Goal: Transaction & Acquisition: Obtain resource

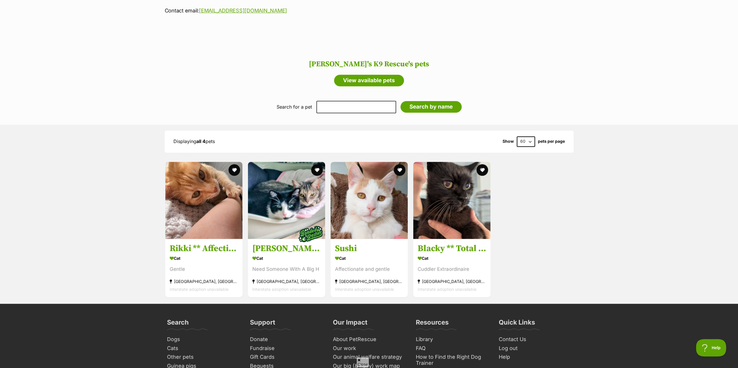
scroll to position [406, 0]
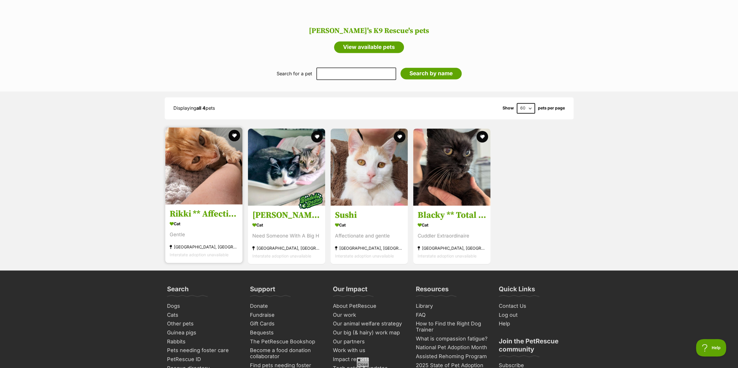
click at [185, 168] on img at bounding box center [203, 166] width 77 height 77
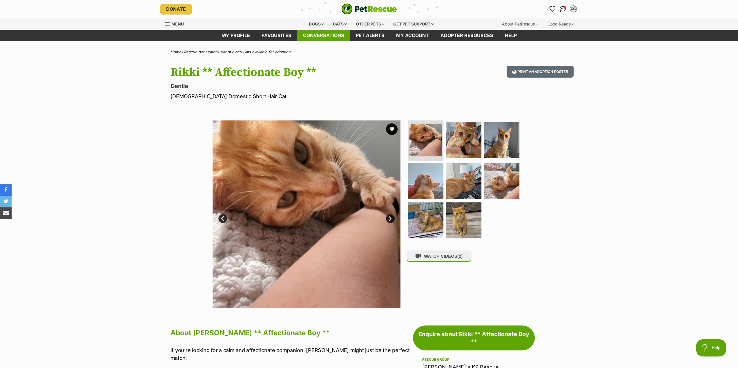
click at [318, 35] on link "Conversations" at bounding box center [323, 35] width 53 height 11
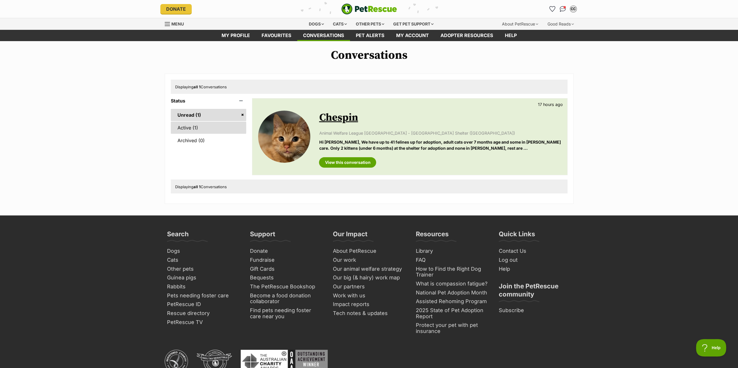
click at [180, 128] on link "Active (1)" at bounding box center [209, 128] width 76 height 12
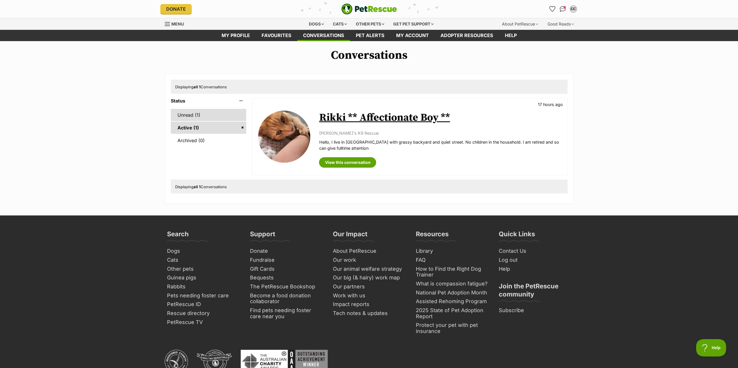
click at [203, 117] on link "Unread (1)" at bounding box center [209, 115] width 76 height 12
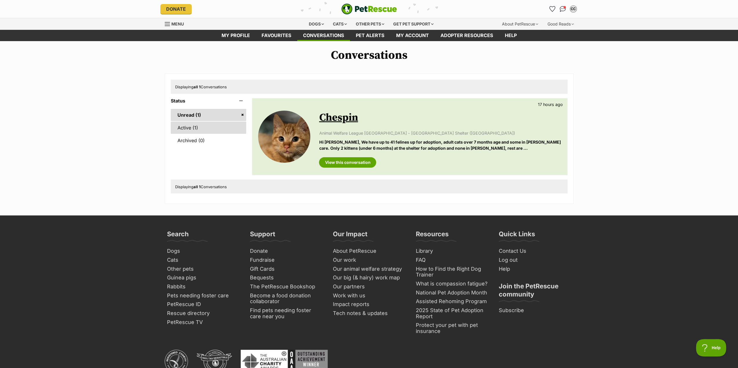
click at [191, 127] on link "Active (1)" at bounding box center [209, 128] width 76 height 12
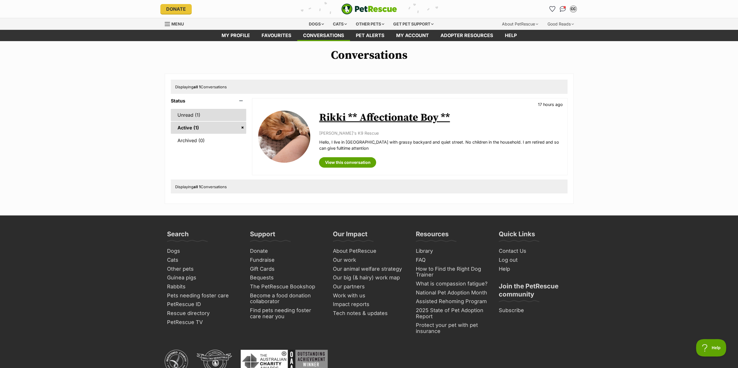
click at [191, 118] on link "Unread (1)" at bounding box center [209, 115] width 76 height 12
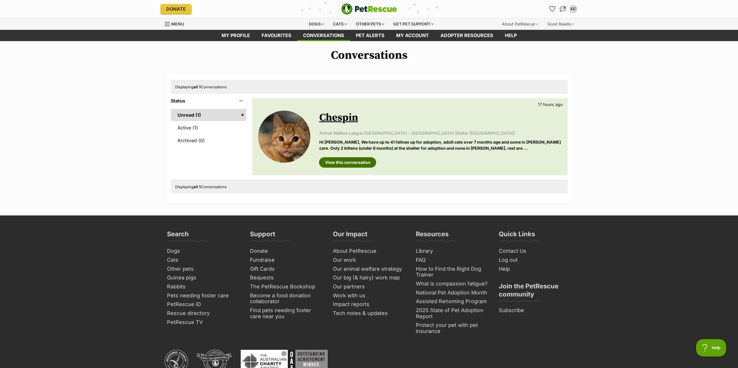
click at [347, 163] on link "View this conversation" at bounding box center [347, 162] width 57 height 10
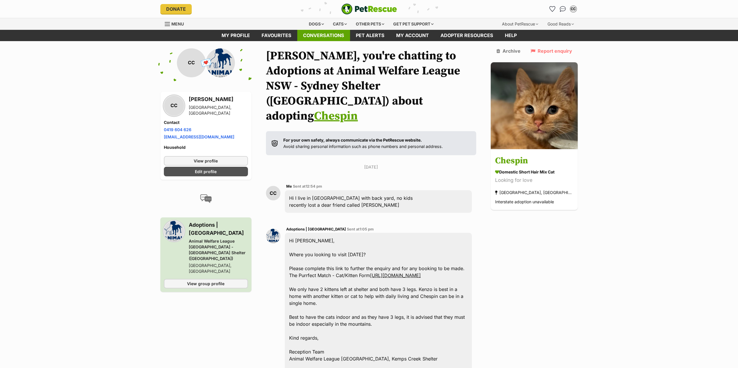
click at [334, 35] on link "Conversations" at bounding box center [323, 35] width 53 height 11
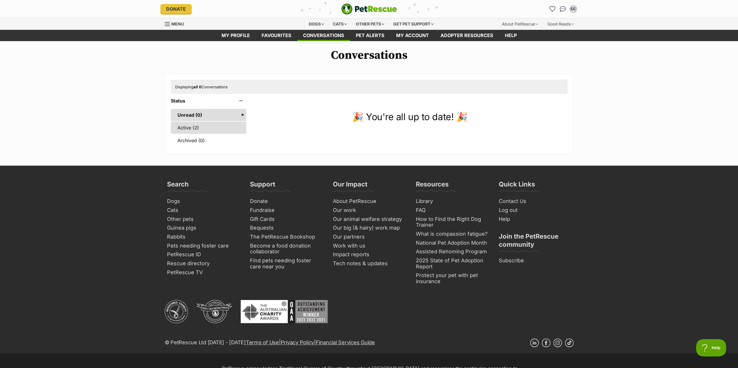
click at [182, 128] on link "Active (2)" at bounding box center [209, 128] width 76 height 12
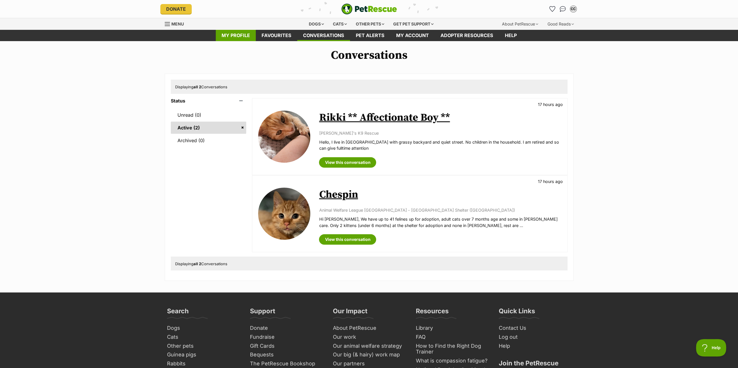
click at [244, 37] on link "My profile" at bounding box center [236, 35] width 40 height 11
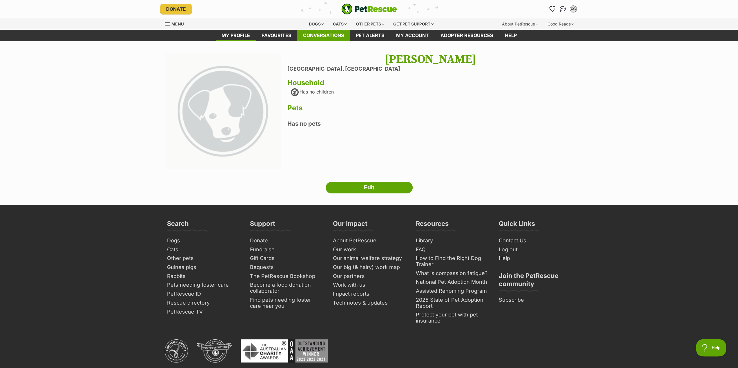
click at [326, 37] on link "Conversations" at bounding box center [323, 35] width 53 height 11
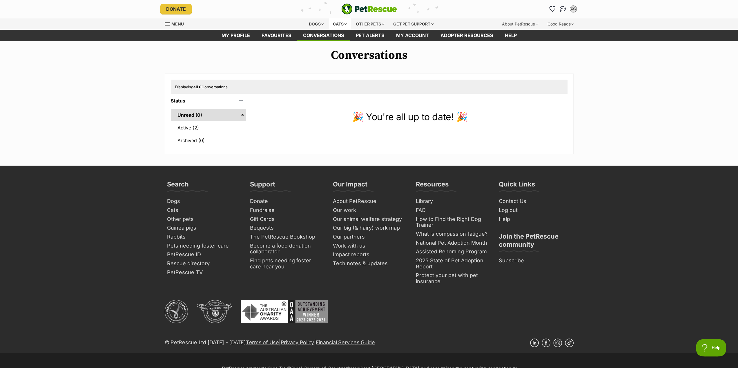
click at [338, 24] on div "Cats" at bounding box center [340, 24] width 22 height 12
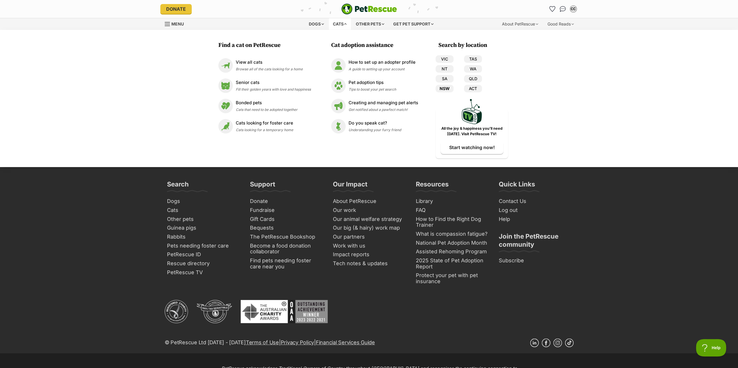
click at [445, 88] on link "NSW" at bounding box center [444, 89] width 18 height 8
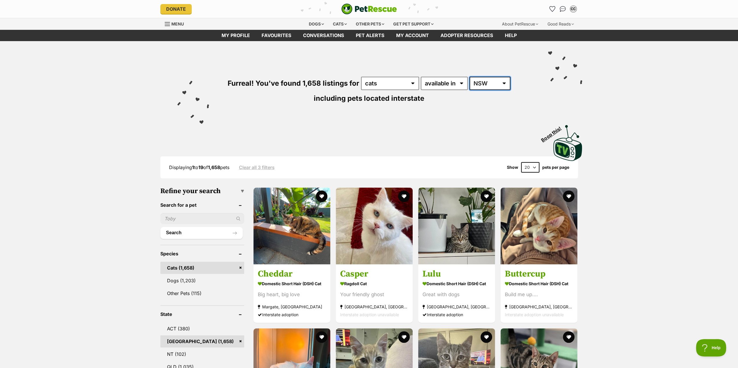
click at [496, 85] on select "Australia ACT NSW NT QLD SA TAS VIC WA" at bounding box center [489, 83] width 41 height 13
click at [487, 82] on select "Australia ACT NSW NT QLD SA TAS VIC WA" at bounding box center [489, 83] width 41 height 13
click at [469, 77] on select "Australia ACT NSW NT QLD SA TAS VIC WA" at bounding box center [489, 83] width 41 height 13
click at [458, 85] on select "available in located in" at bounding box center [443, 83] width 47 height 13
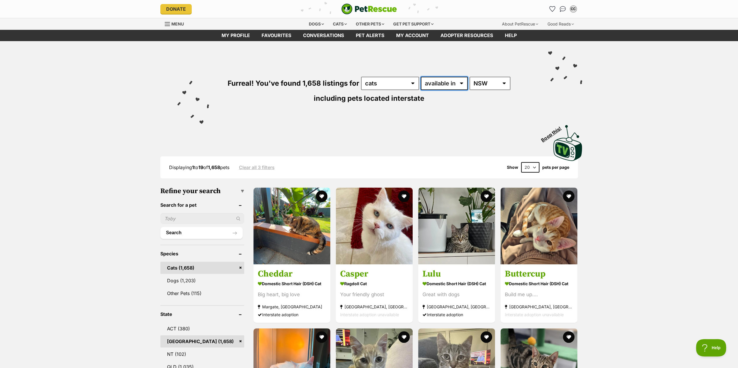
select select "disabled"
click at [420, 77] on select "available in located in" at bounding box center [443, 83] width 47 height 13
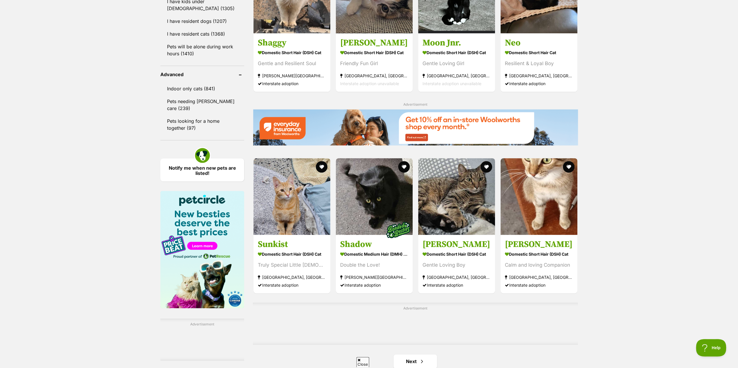
scroll to position [753, 0]
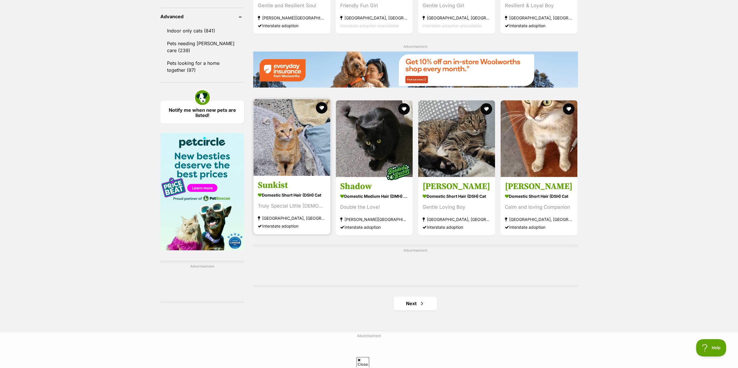
click at [283, 191] on h3 "Sunkist" at bounding box center [292, 185] width 68 height 11
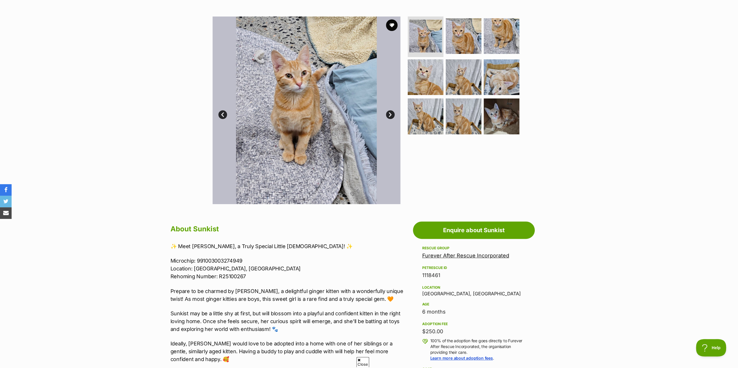
scroll to position [58, 0]
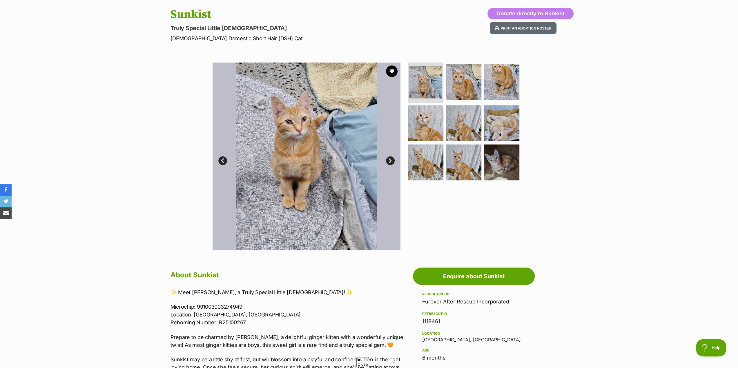
click at [388, 160] on link "Next" at bounding box center [390, 160] width 9 height 9
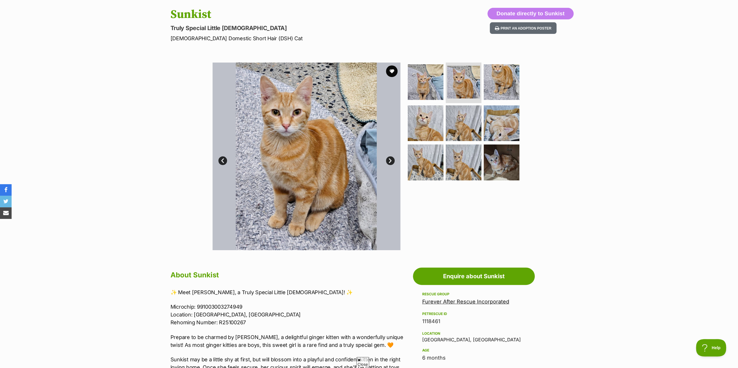
click at [387, 159] on link "Next" at bounding box center [390, 160] width 9 height 9
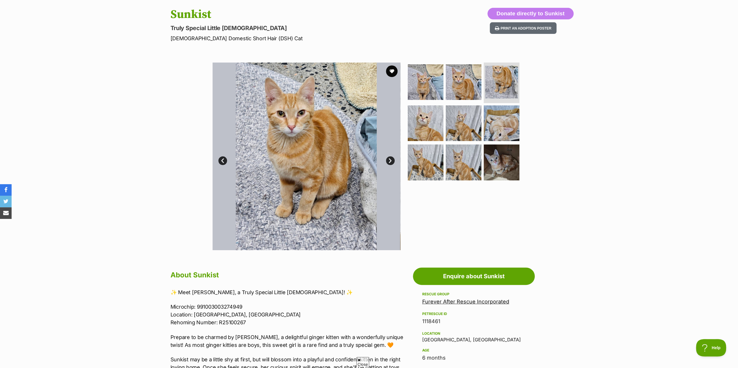
click at [387, 159] on link "Next" at bounding box center [390, 160] width 9 height 9
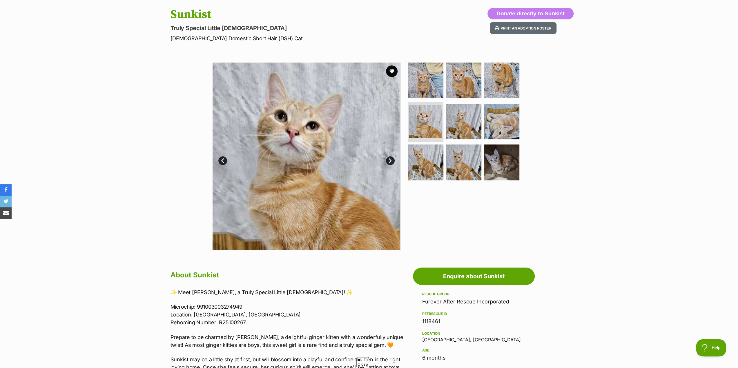
click at [387, 159] on link "Next" at bounding box center [390, 160] width 9 height 9
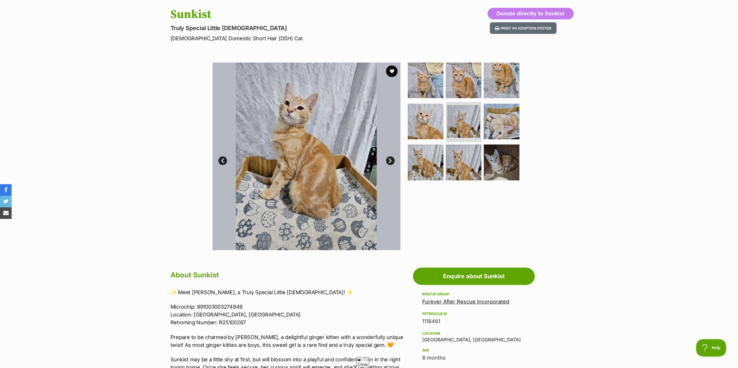
click at [387, 159] on link "Next" at bounding box center [390, 160] width 9 height 9
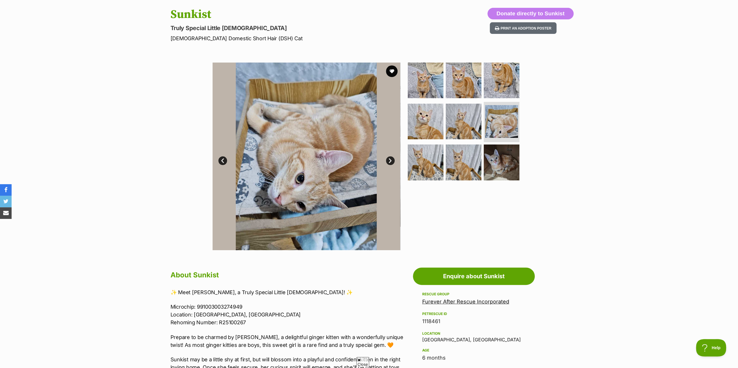
click at [387, 159] on link "Next" at bounding box center [390, 160] width 9 height 9
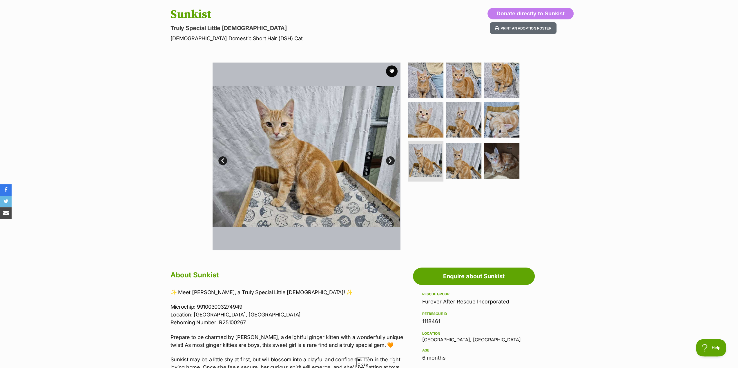
click at [387, 159] on link "Next" at bounding box center [390, 160] width 9 height 9
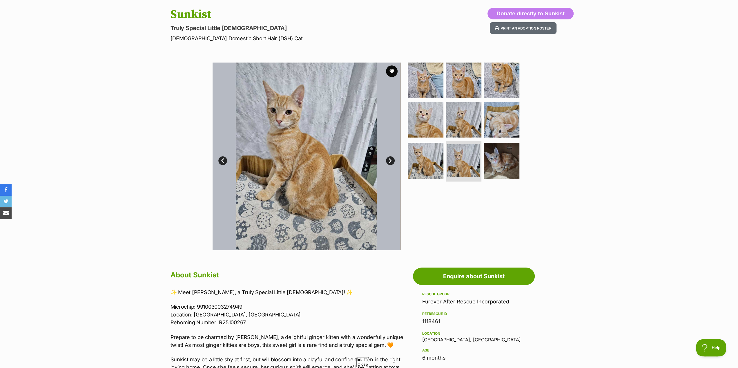
click at [387, 159] on link "Next" at bounding box center [390, 160] width 9 height 9
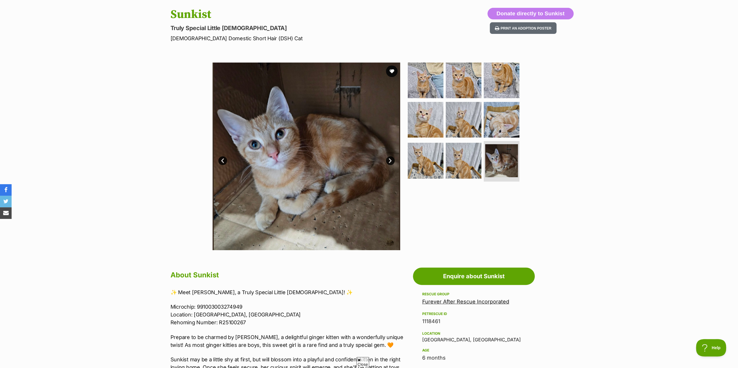
click at [387, 159] on link "Next" at bounding box center [390, 160] width 9 height 9
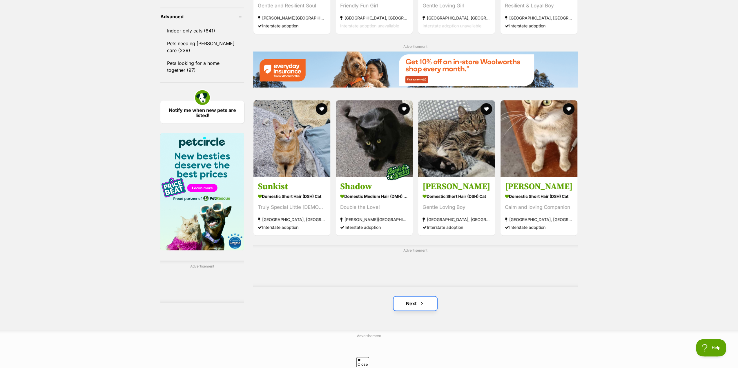
click at [410, 308] on link "Next" at bounding box center [414, 304] width 43 height 14
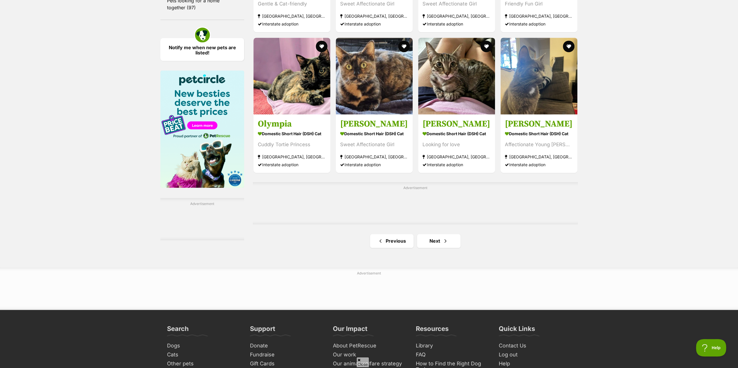
scroll to position [840, 0]
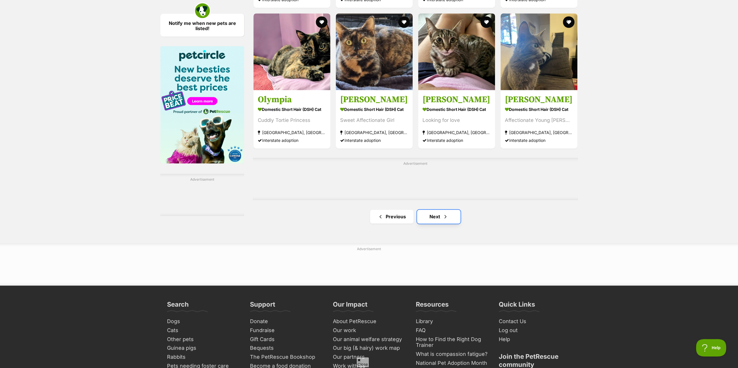
click at [434, 222] on link "Next" at bounding box center [438, 217] width 43 height 14
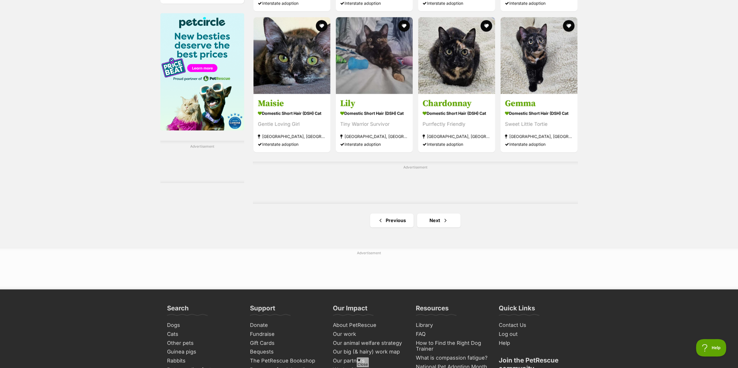
scroll to position [898, 0]
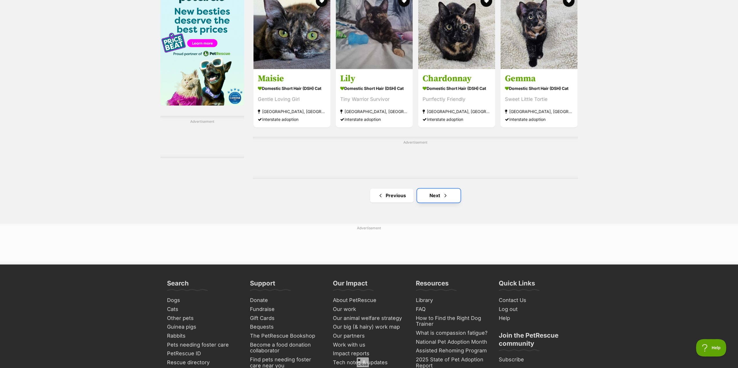
click at [437, 199] on link "Next" at bounding box center [438, 196] width 43 height 14
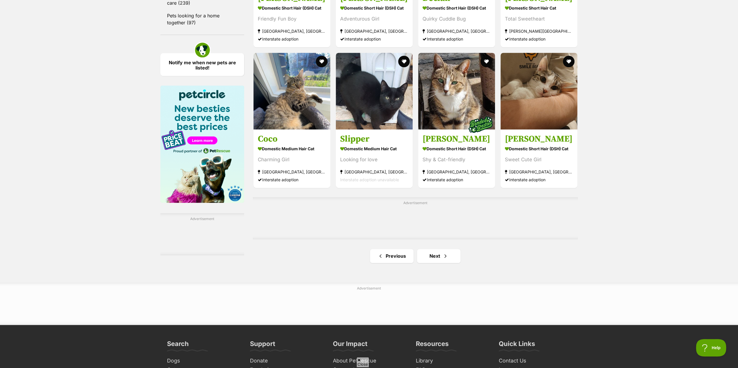
scroll to position [811, 0]
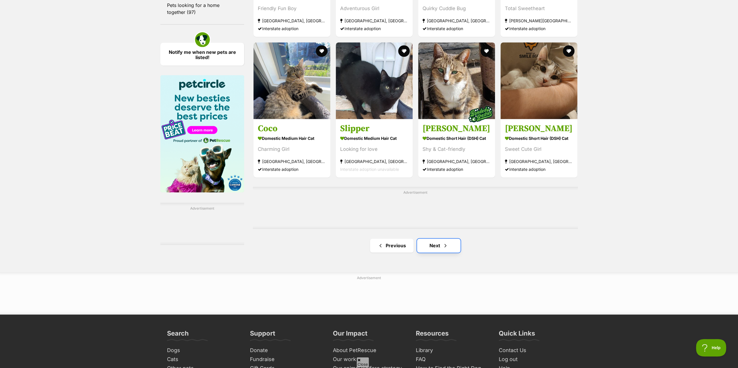
click at [436, 247] on link "Next" at bounding box center [438, 246] width 43 height 14
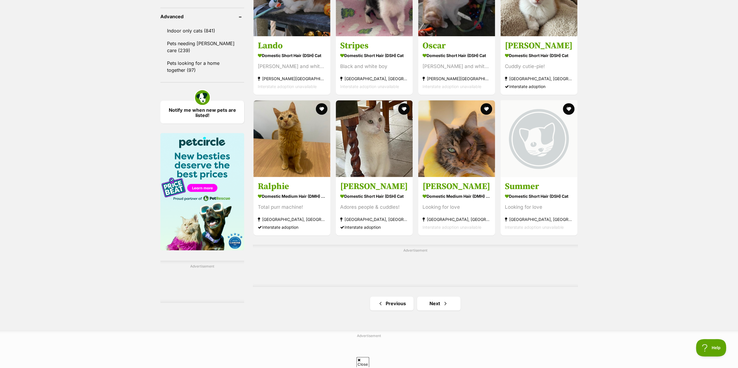
scroll to position [782, 0]
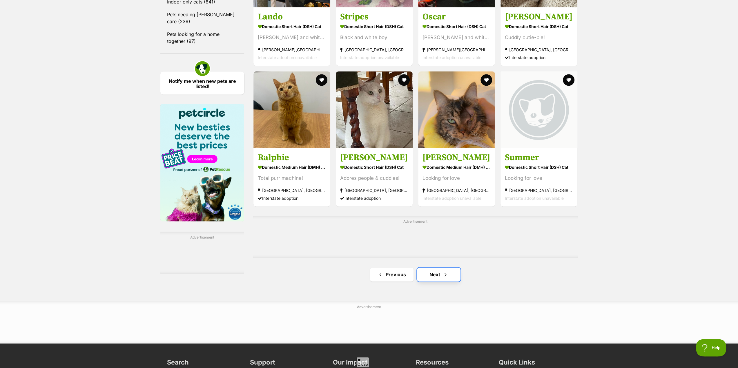
click at [434, 278] on link "Next" at bounding box center [438, 275] width 43 height 14
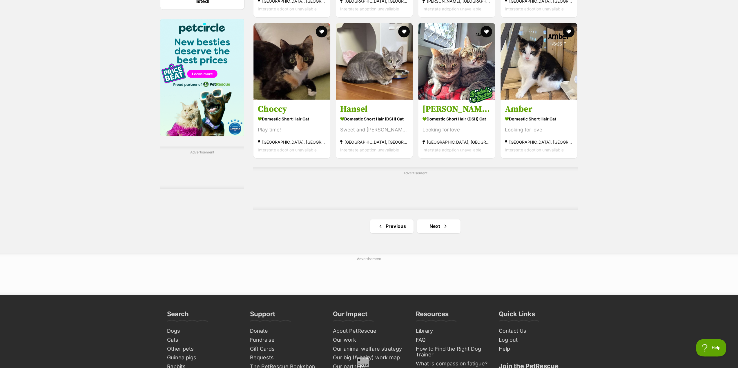
scroll to position [869, 0]
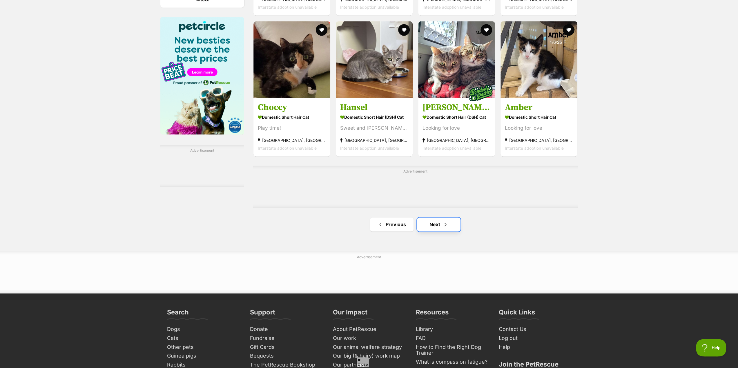
click at [437, 229] on link "Next" at bounding box center [438, 225] width 43 height 14
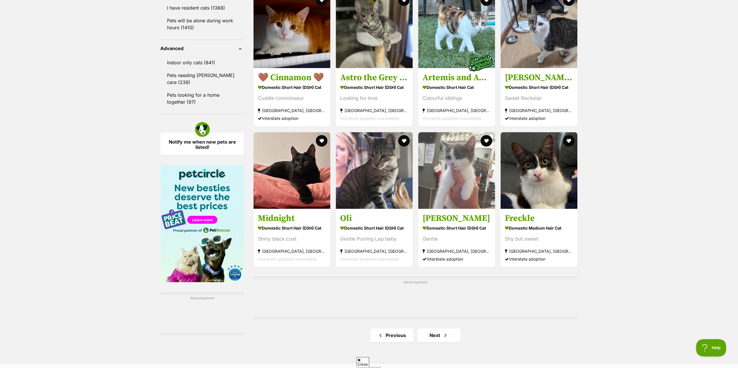
scroll to position [782, 0]
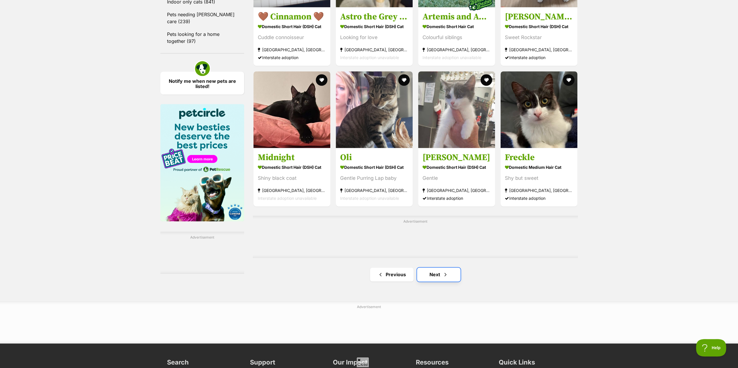
click at [436, 282] on link "Next" at bounding box center [438, 275] width 43 height 14
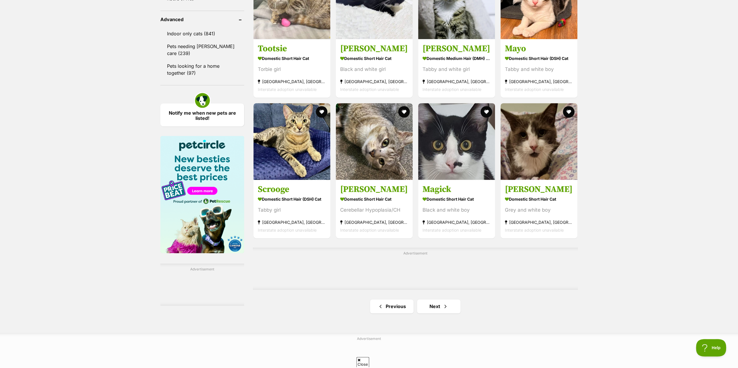
scroll to position [753, 0]
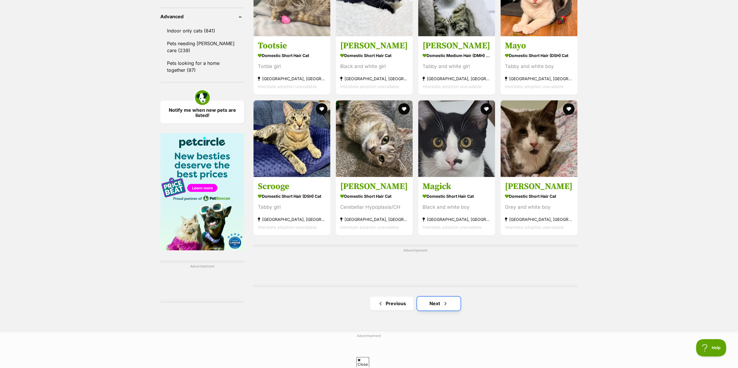
click at [439, 306] on link "Next" at bounding box center [438, 304] width 43 height 14
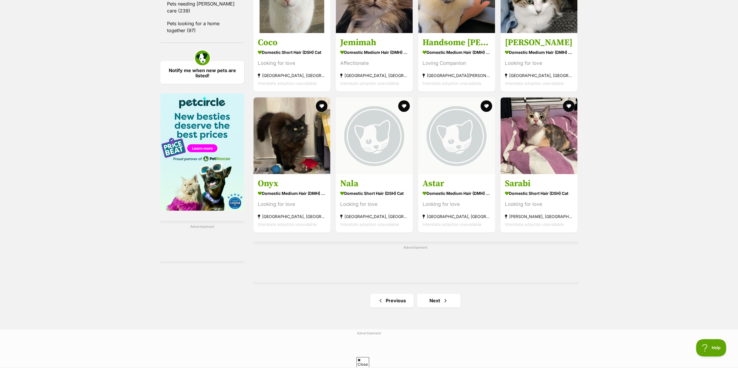
scroll to position [811, 0]
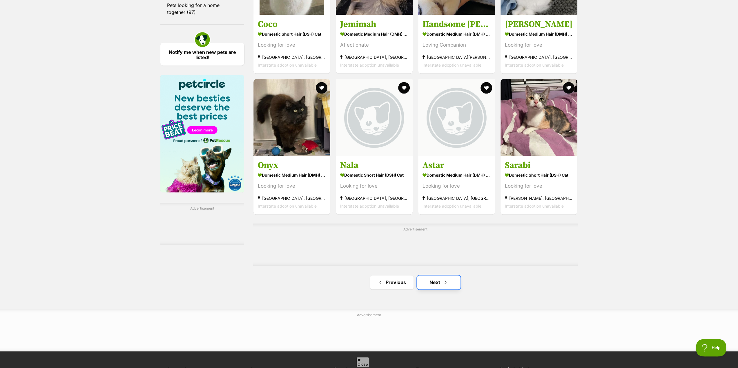
click at [445, 286] on span "Next page" at bounding box center [445, 282] width 6 height 7
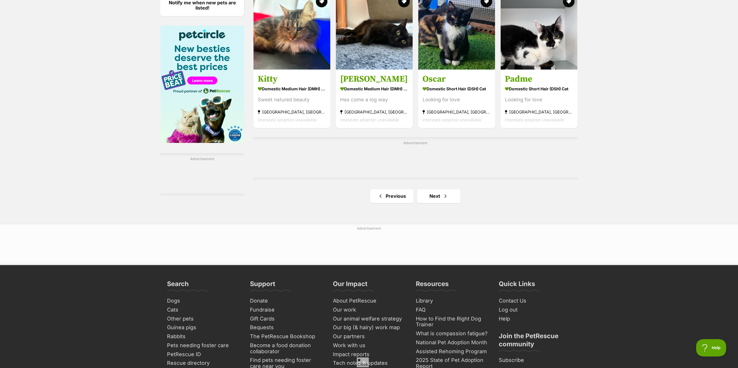
scroll to position [869, 0]
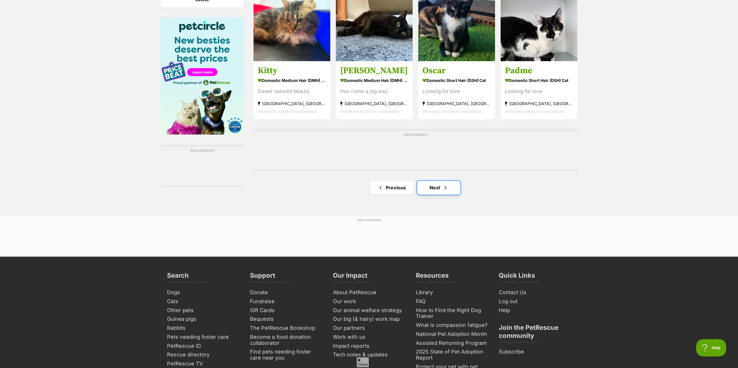
click at [434, 190] on link "Next" at bounding box center [438, 188] width 43 height 14
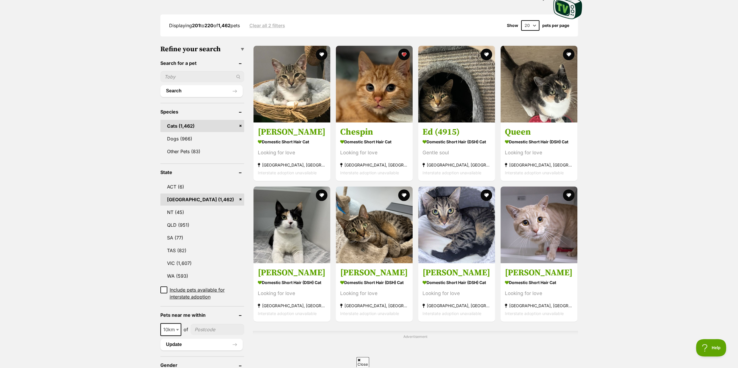
scroll to position [145, 0]
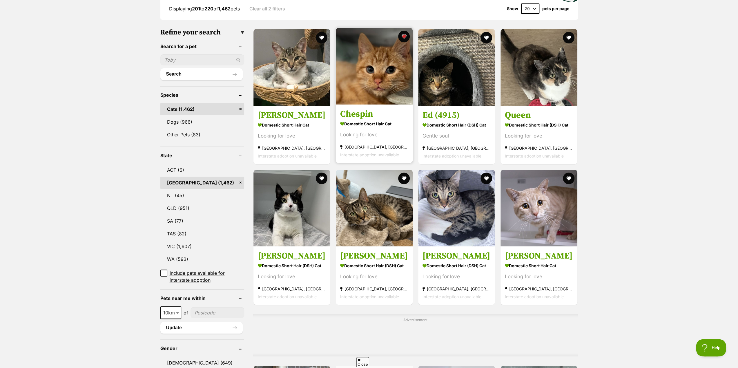
click at [363, 120] on h3 "Chespin" at bounding box center [374, 114] width 68 height 11
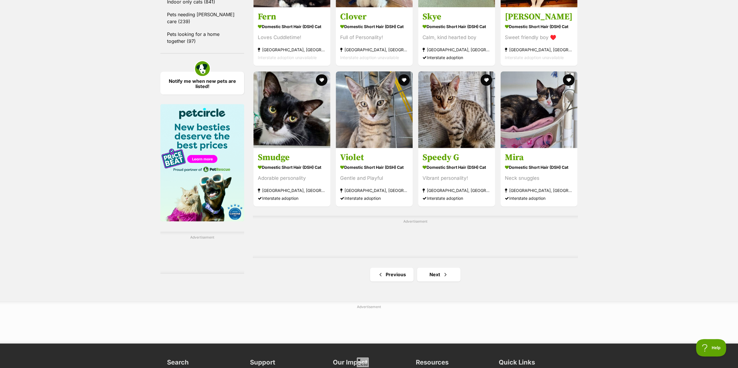
scroll to position [811, 0]
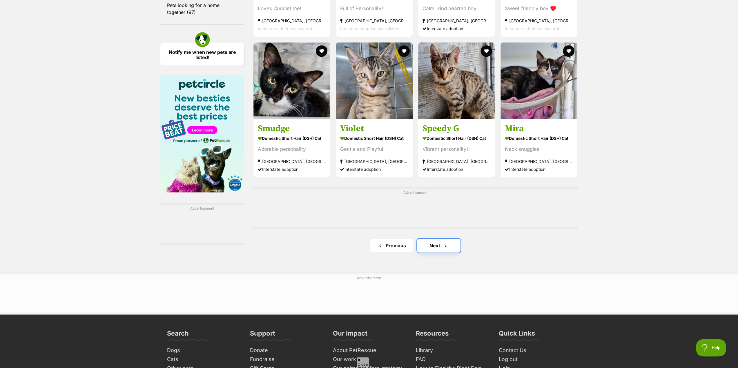
click at [436, 248] on link "Next" at bounding box center [438, 246] width 43 height 14
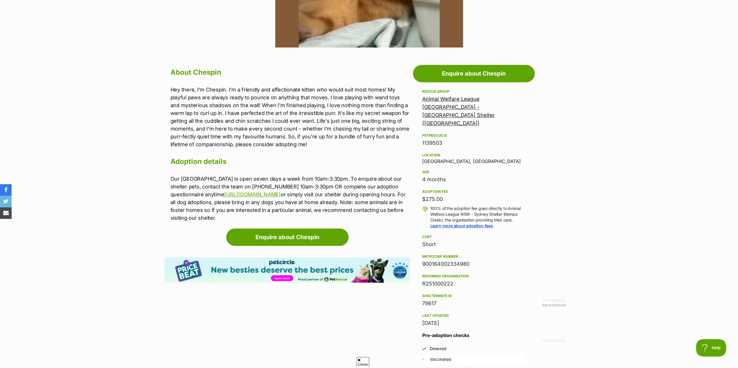
scroll to position [232, 0]
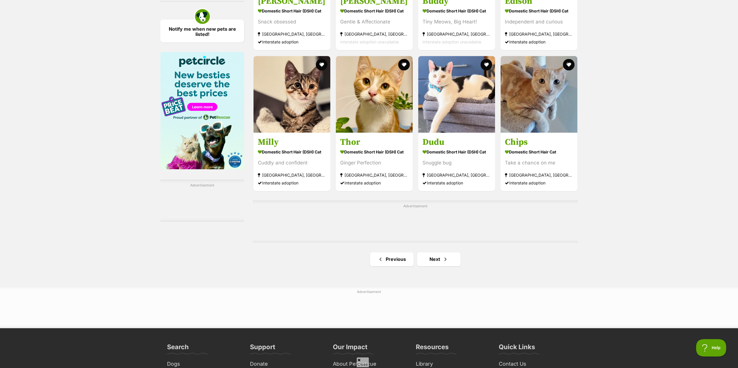
scroll to position [898, 0]
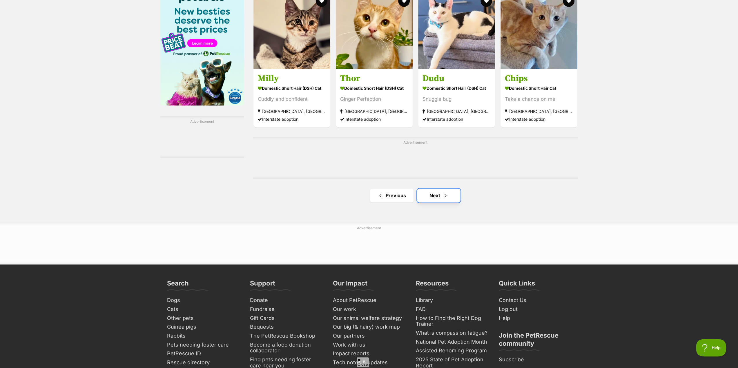
click at [437, 198] on link "Next" at bounding box center [438, 196] width 43 height 14
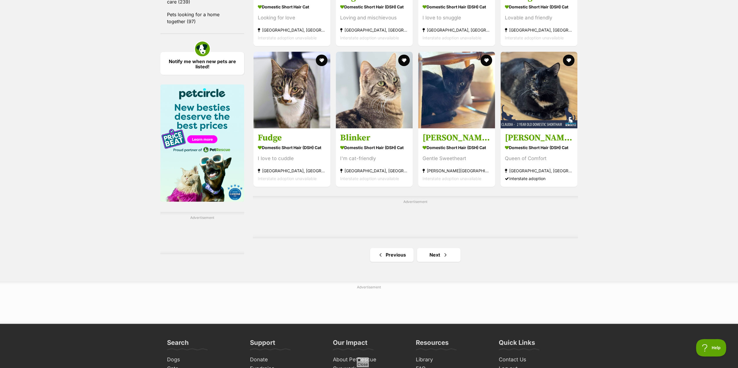
scroll to position [811, 0]
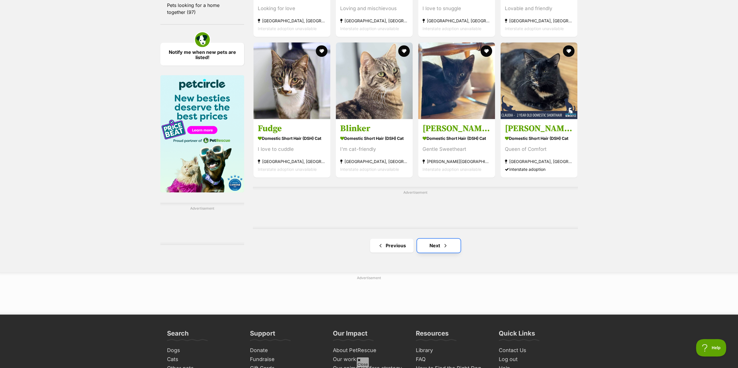
click at [437, 248] on link "Next" at bounding box center [438, 246] width 43 height 14
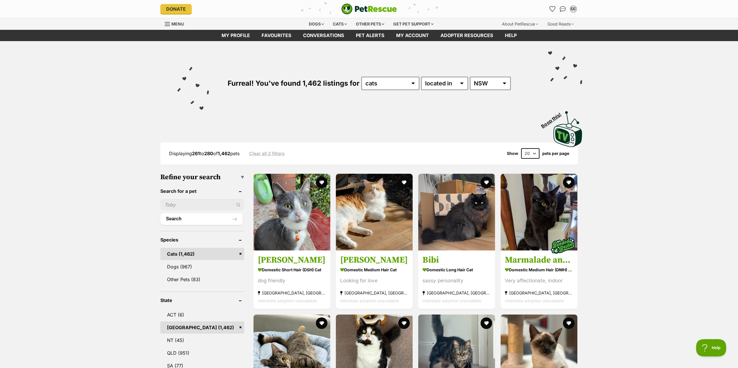
click at [165, 24] on div "Menu" at bounding box center [168, 24] width 6 height 5
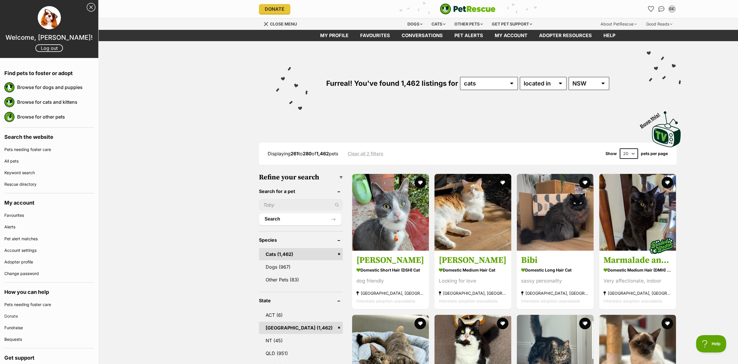
click at [87, 8] on link "Close Sidebar" at bounding box center [91, 7] width 9 height 9
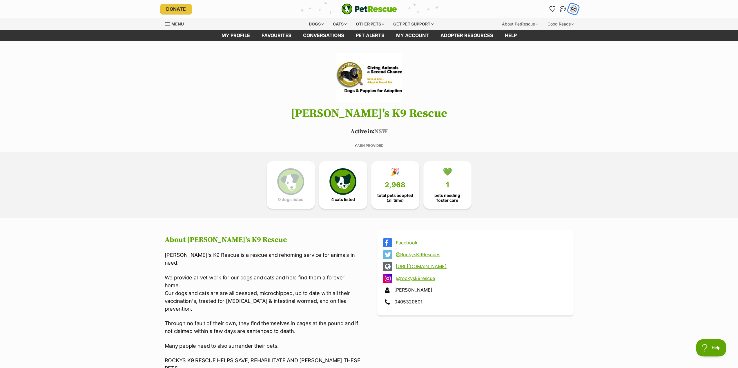
click at [574, 10] on div "CC" at bounding box center [573, 9] width 8 height 8
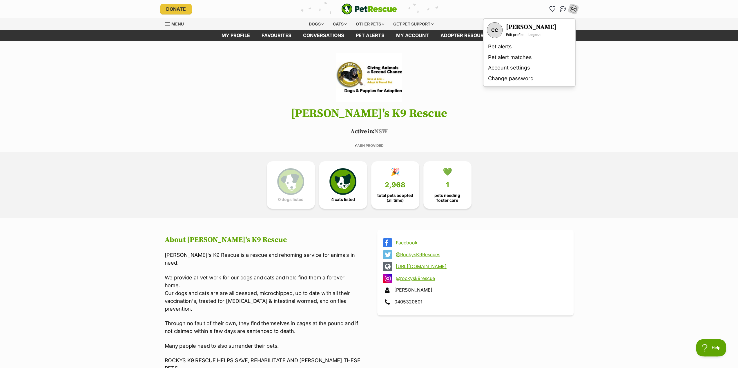
click at [616, 11] on header "Donate PetRescue home CC My account CC Colin Cronan Edit profile Log out Pet al…" at bounding box center [369, 9] width 738 height 18
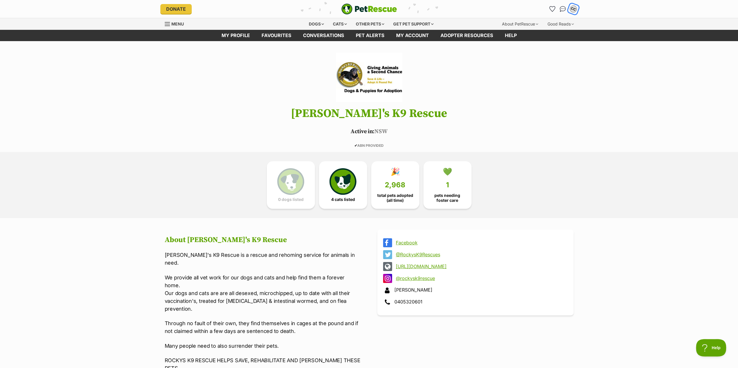
click at [574, 8] on div "CC" at bounding box center [573, 9] width 8 height 8
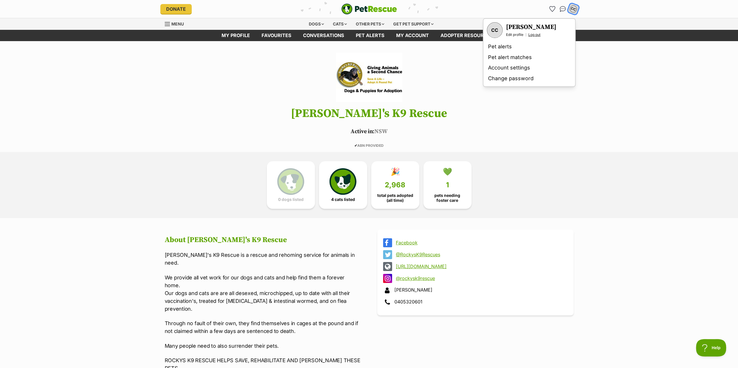
click at [538, 34] on link "Log out" at bounding box center [534, 34] width 12 height 5
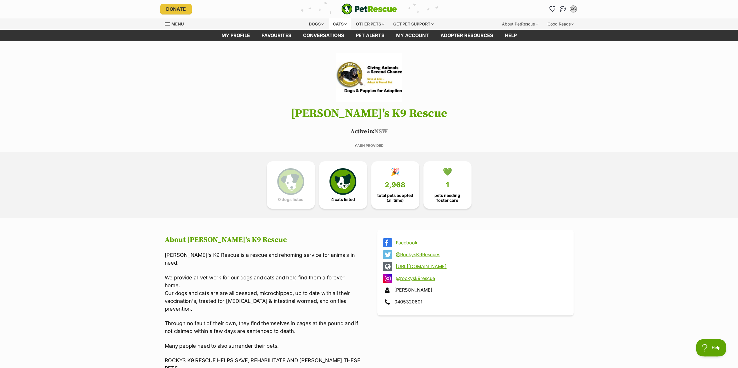
click at [338, 23] on div "Cats" at bounding box center [340, 24] width 22 height 12
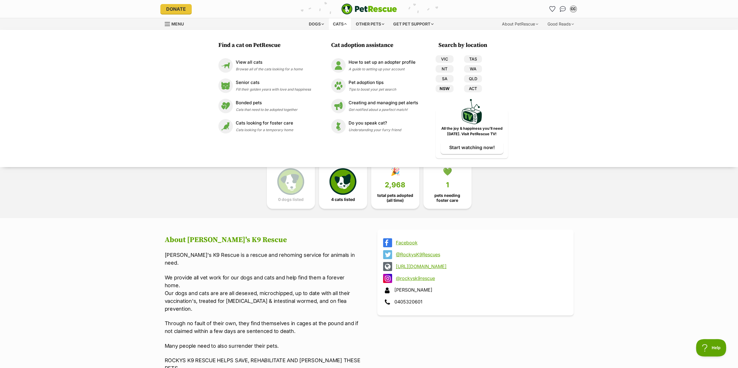
click at [442, 89] on link "NSW" at bounding box center [444, 89] width 18 height 8
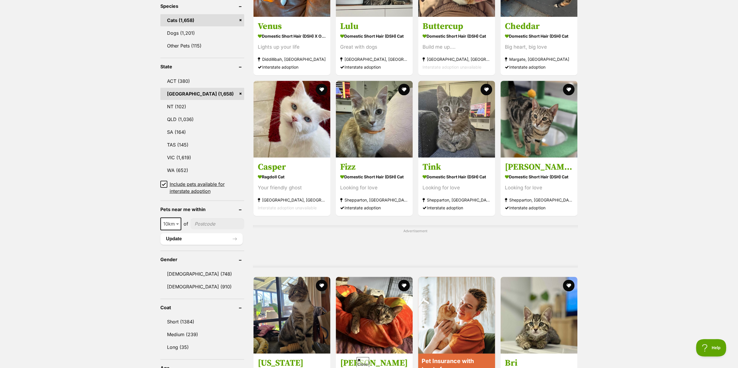
scroll to position [261, 0]
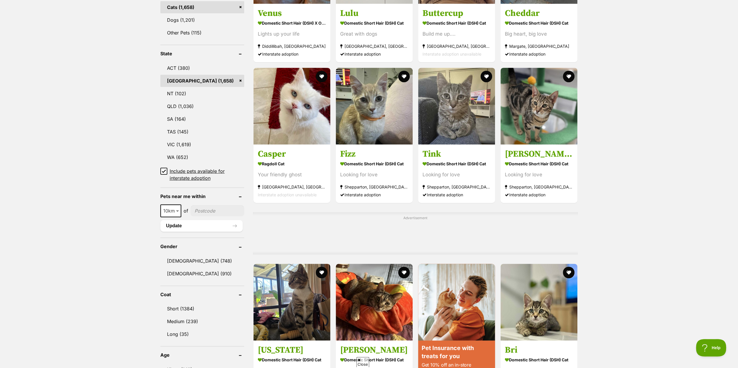
click at [177, 211] on b at bounding box center [177, 211] width 3 height 2
select select "100"
click at [205, 210] on input"] "postcode" at bounding box center [218, 210] width 51 height 11
type input"] "2780"
click at [177, 225] on button "Update" at bounding box center [201, 226] width 82 height 12
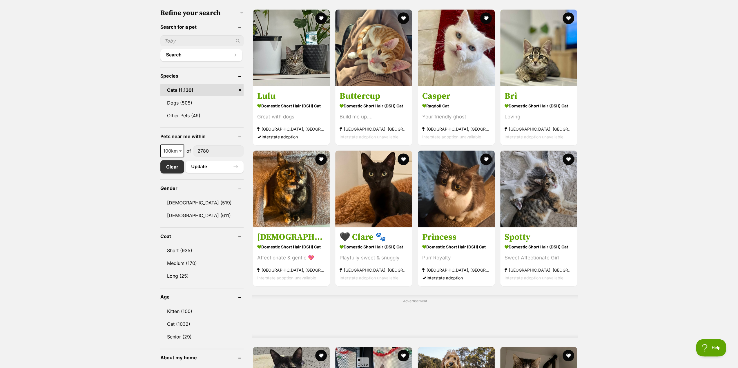
scroll to position [174, 0]
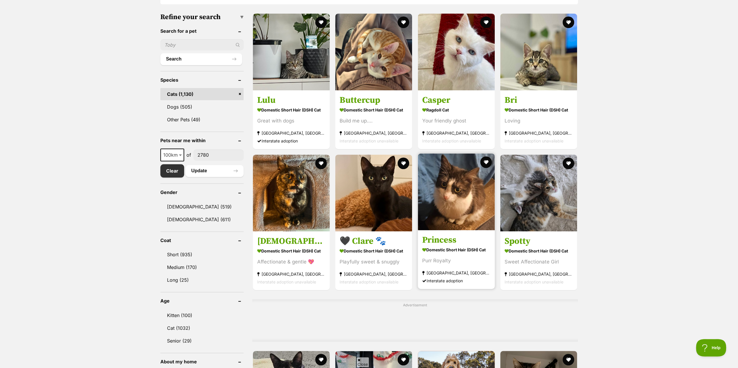
click at [462, 219] on img at bounding box center [456, 192] width 77 height 77
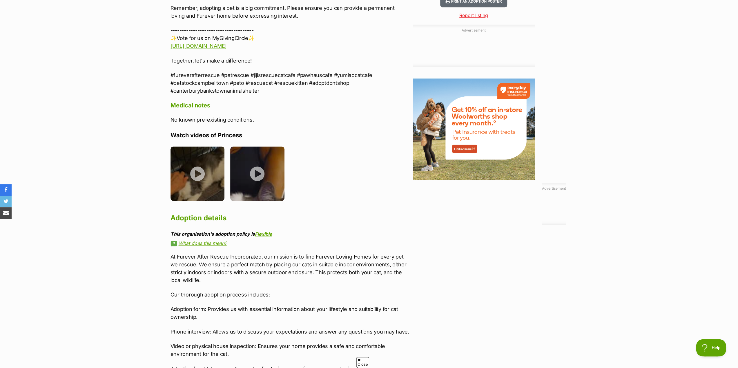
scroll to position [638, 0]
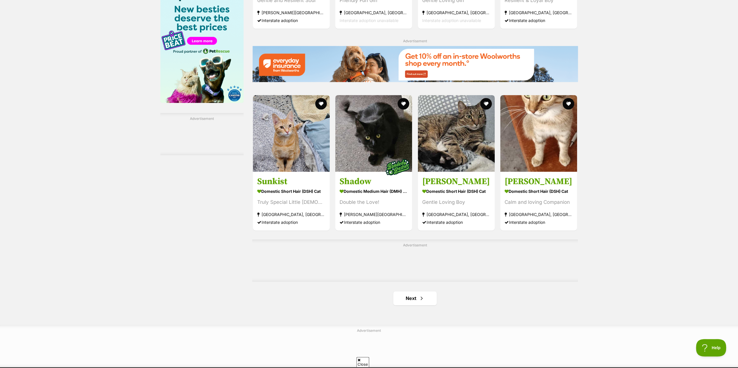
scroll to position [782, 0]
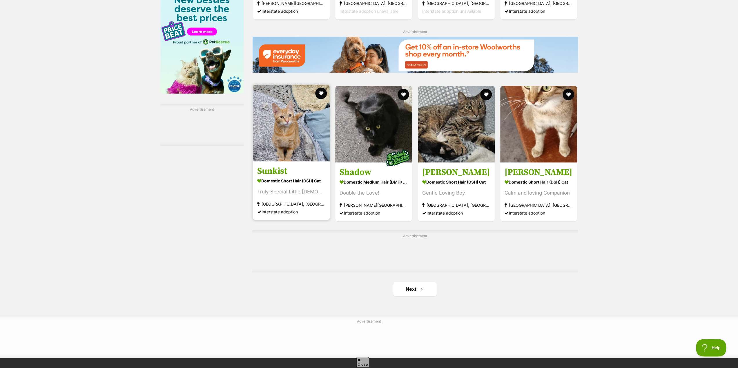
click at [276, 176] on h3 "Sunkist" at bounding box center [291, 170] width 68 height 11
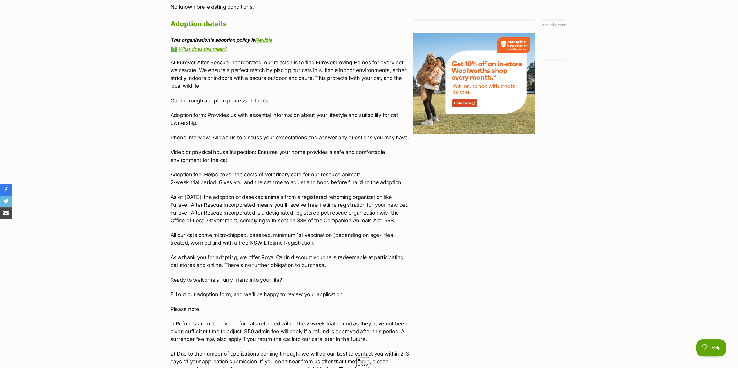
scroll to position [696, 0]
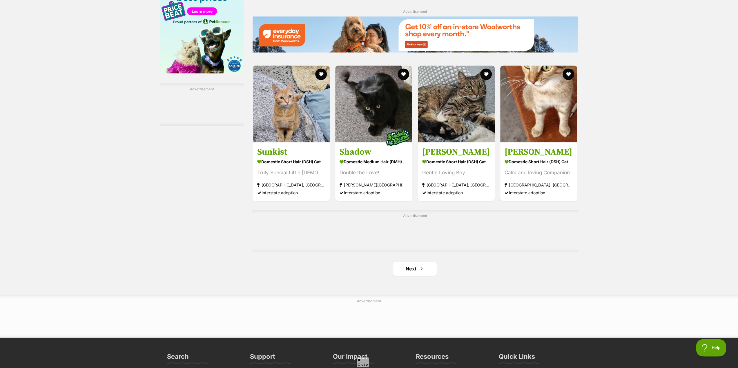
scroll to position [811, 0]
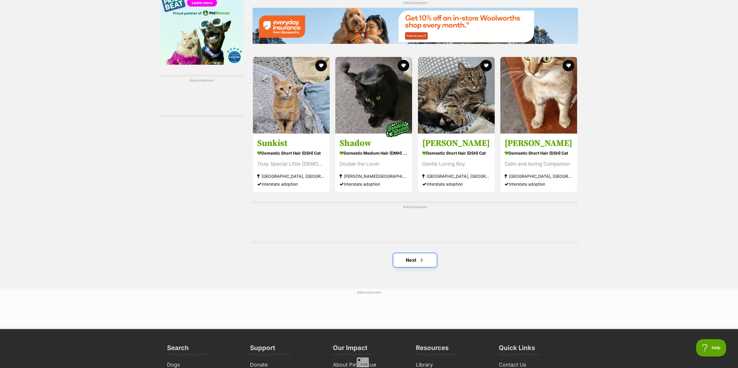
click at [413, 265] on link "Next" at bounding box center [414, 260] width 43 height 14
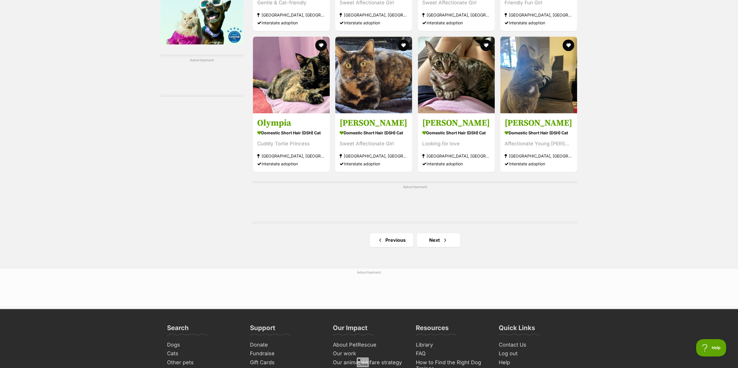
scroll to position [840, 0]
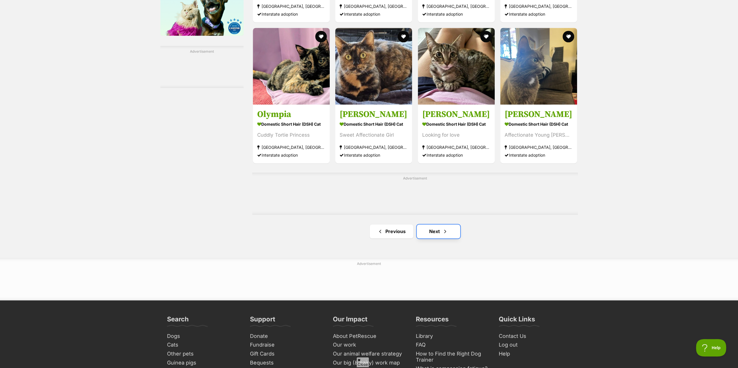
click at [439, 233] on link "Next" at bounding box center [437, 232] width 43 height 14
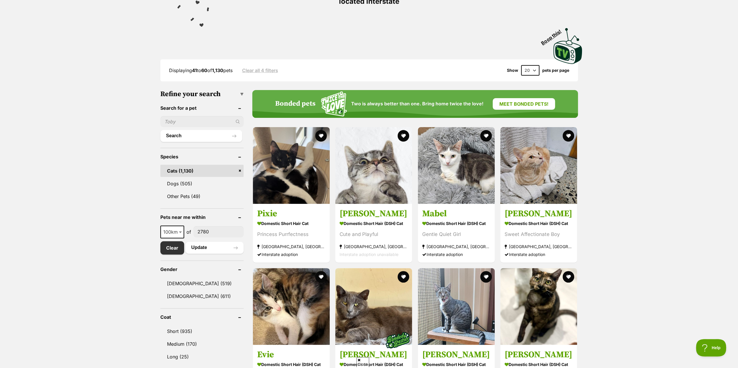
scroll to position [116, 0]
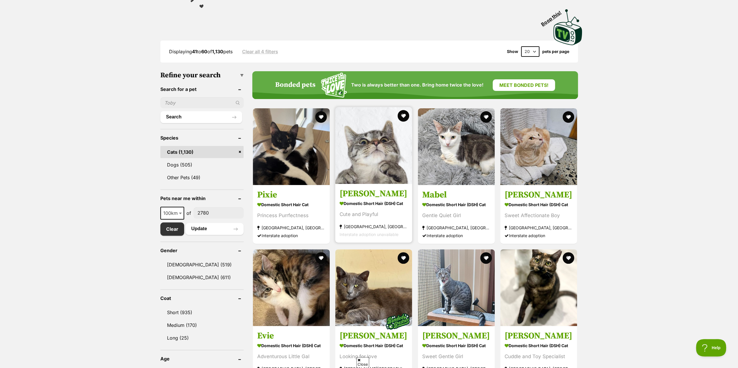
click at [374, 172] on img at bounding box center [373, 145] width 77 height 77
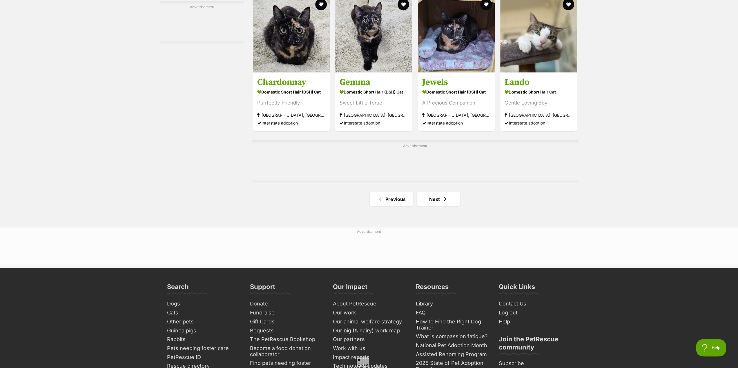
scroll to position [927, 0]
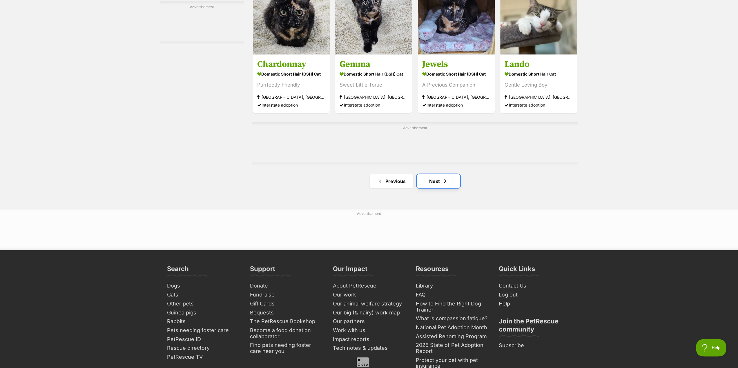
click at [437, 185] on link "Next" at bounding box center [437, 181] width 43 height 14
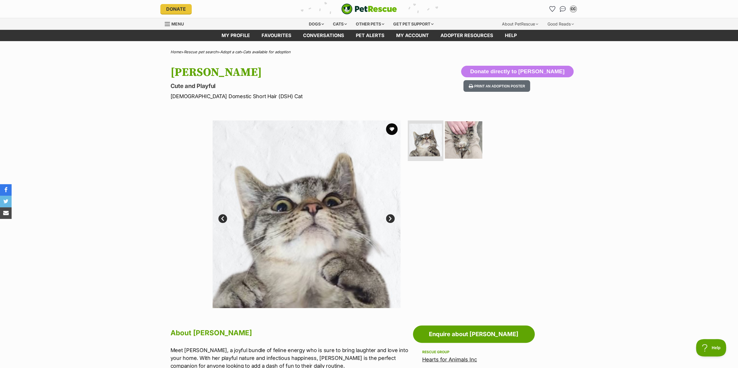
click at [457, 150] on img at bounding box center [463, 139] width 37 height 37
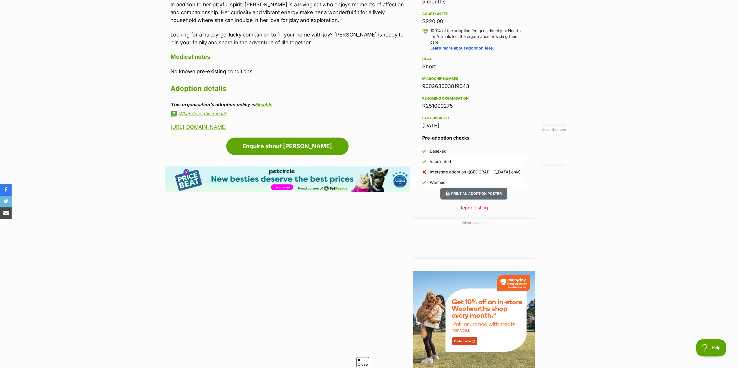
scroll to position [435, 0]
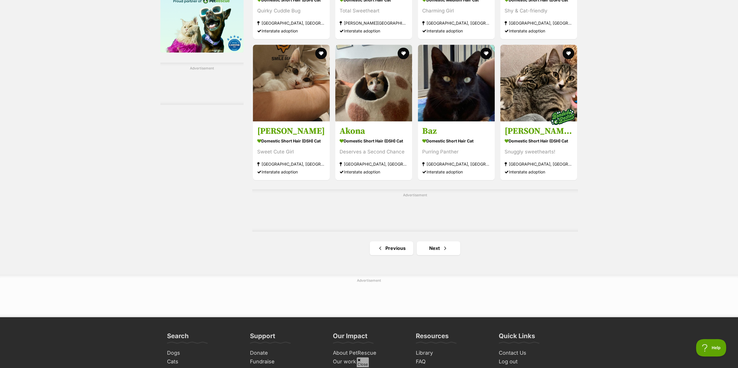
scroll to position [840, 0]
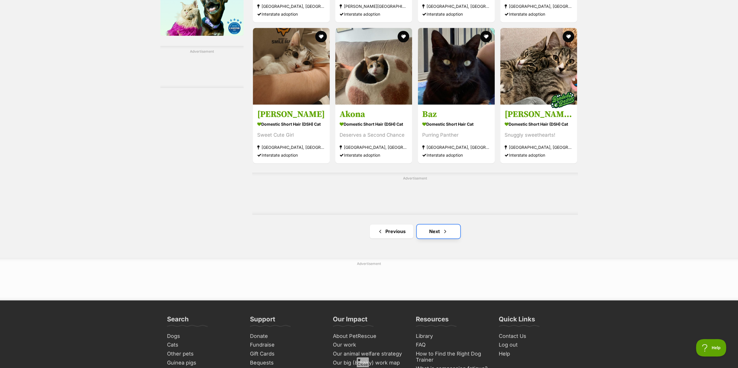
click at [440, 234] on link "Next" at bounding box center [437, 232] width 43 height 14
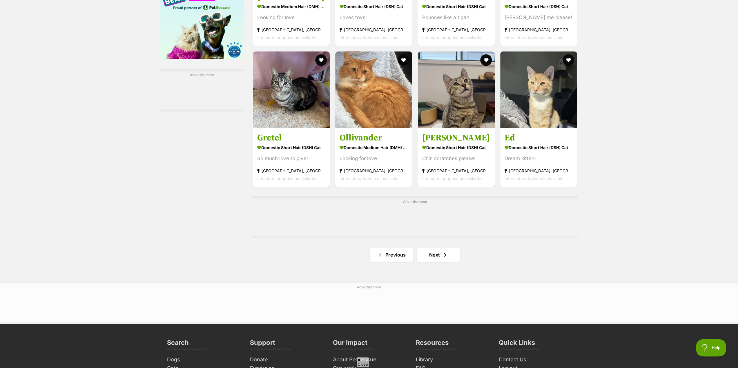
scroll to position [782, 0]
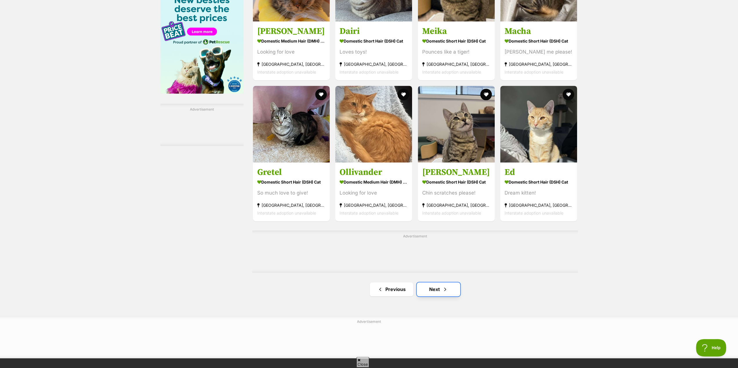
click at [438, 292] on link "Next" at bounding box center [437, 290] width 43 height 14
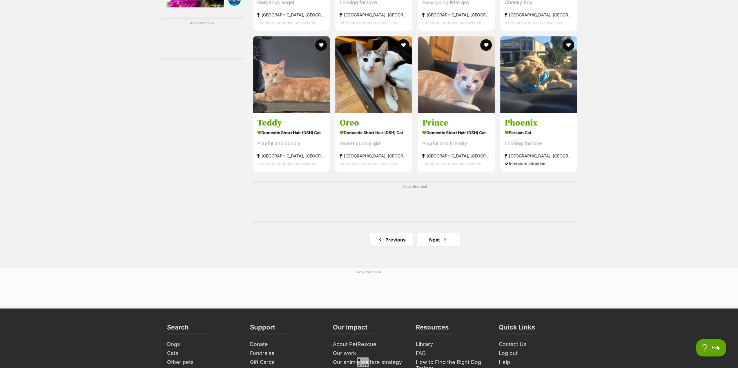
scroll to position [869, 0]
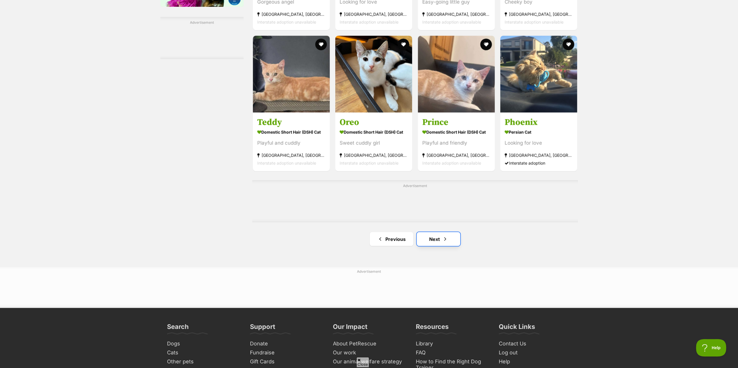
click at [437, 242] on link "Next" at bounding box center [437, 239] width 43 height 14
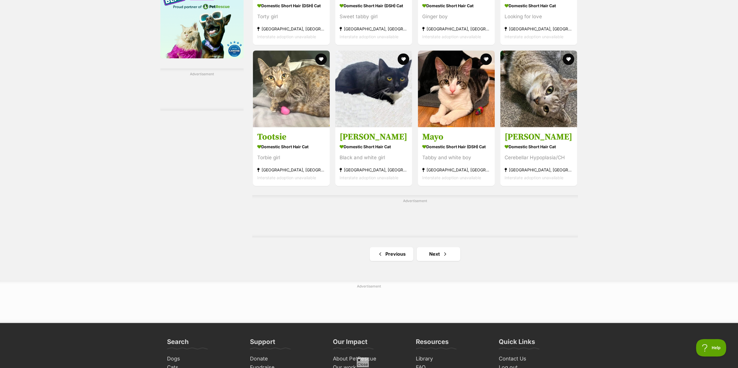
scroll to position [840, 0]
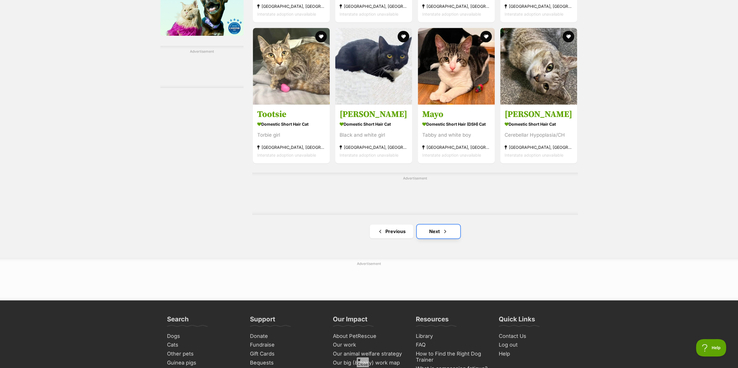
click at [435, 234] on link "Next" at bounding box center [437, 232] width 43 height 14
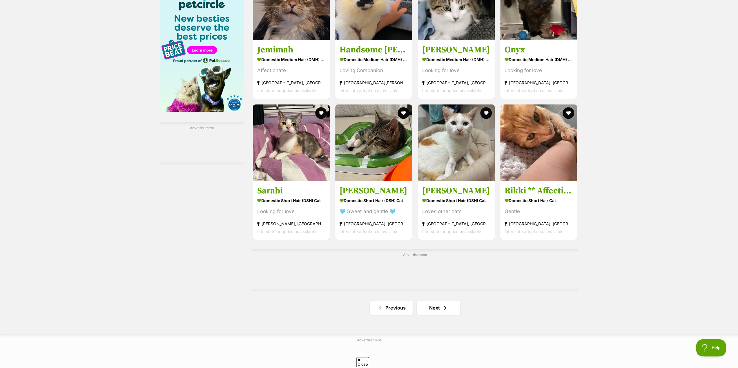
scroll to position [782, 0]
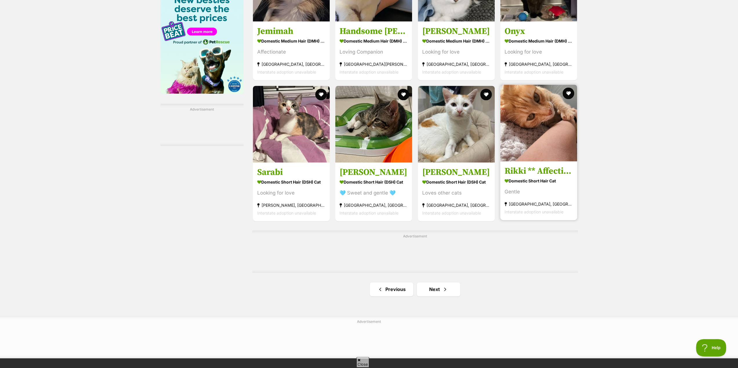
click at [553, 176] on h3 "Rikki ** Affectionate Boy **" at bounding box center [538, 171] width 68 height 11
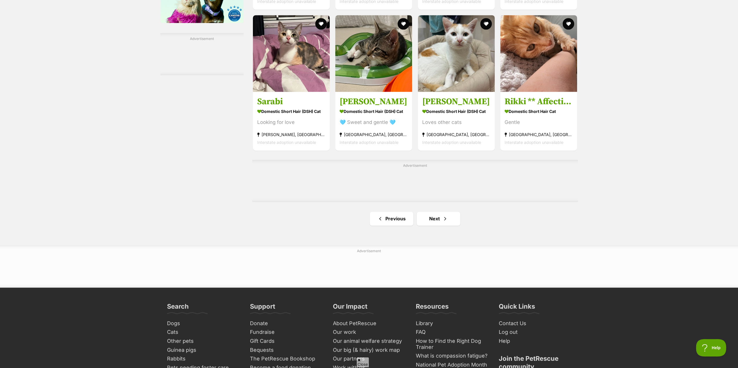
scroll to position [869, 0]
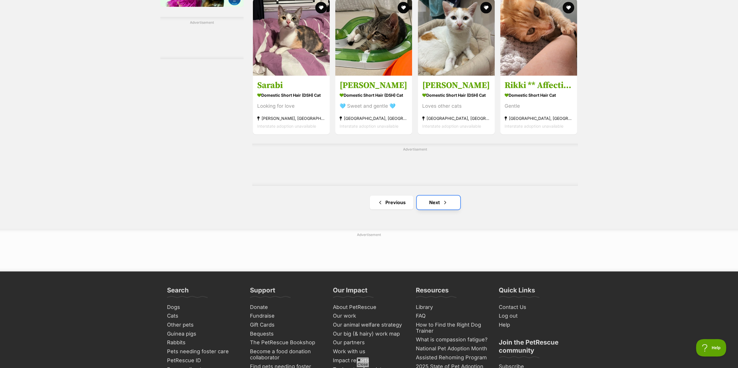
click at [433, 204] on link "Next" at bounding box center [437, 203] width 43 height 14
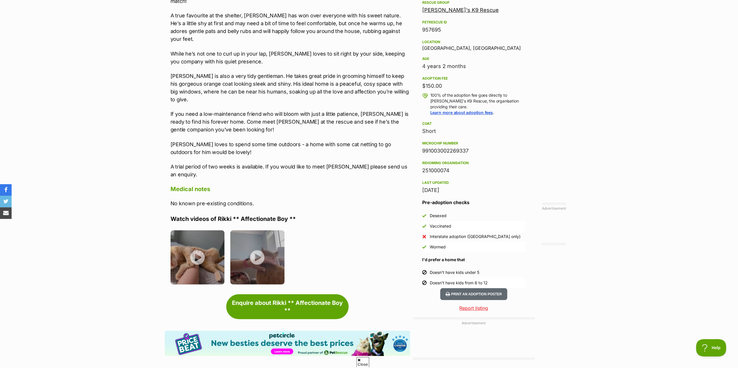
scroll to position [377, 0]
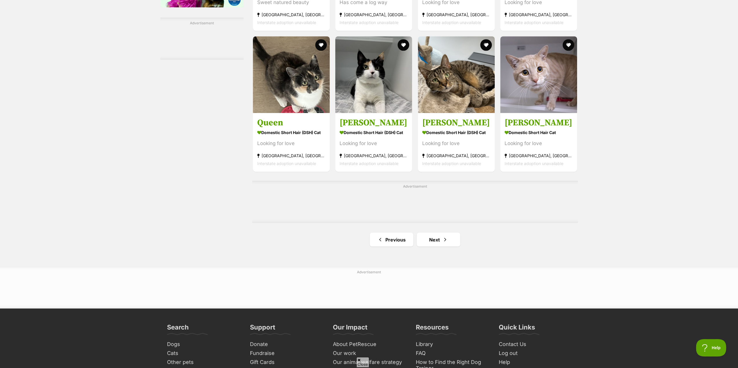
scroll to position [869, 0]
click at [438, 242] on link "Next" at bounding box center [437, 239] width 43 height 14
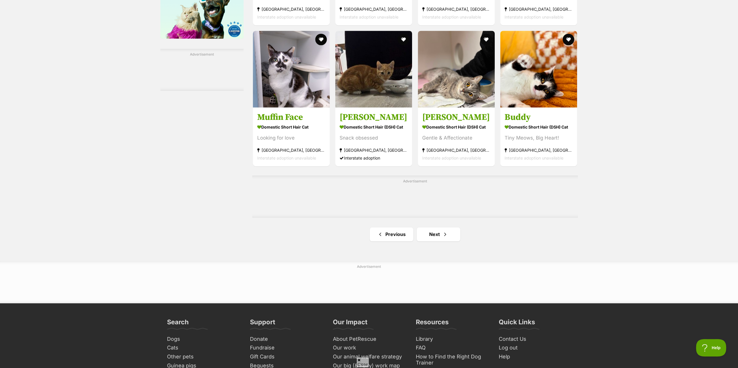
scroll to position [840, 0]
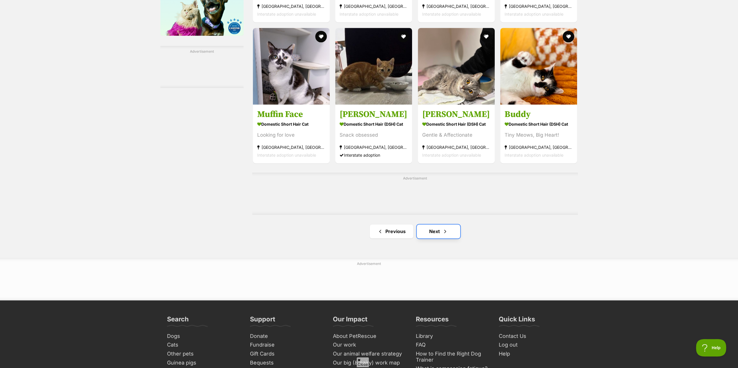
click at [438, 235] on link "Next" at bounding box center [437, 232] width 43 height 14
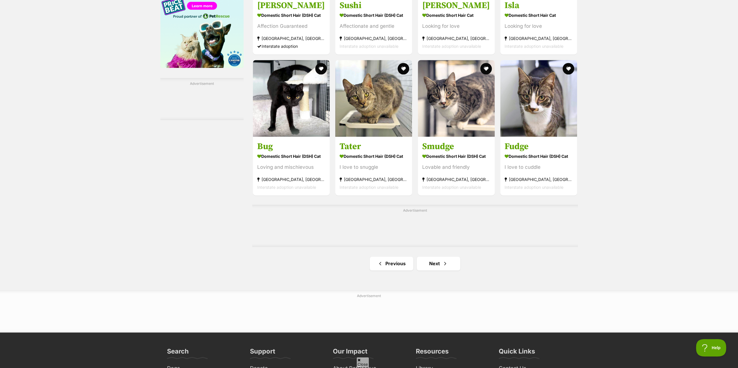
scroll to position [840, 0]
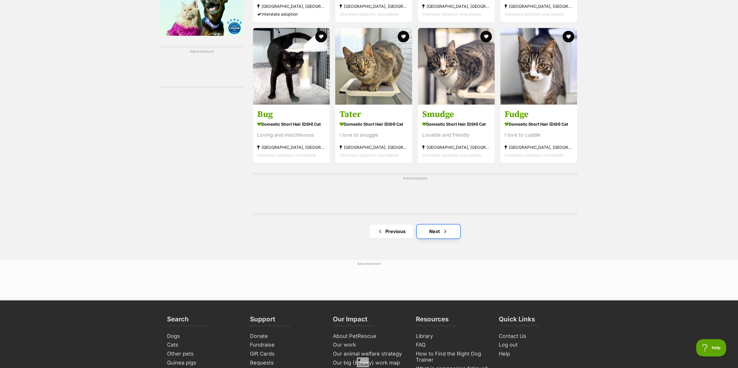
click at [438, 234] on link "Next" at bounding box center [437, 232] width 43 height 14
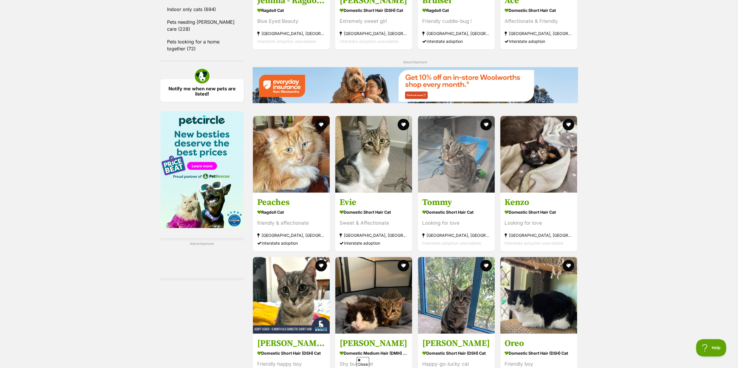
scroll to position [667, 0]
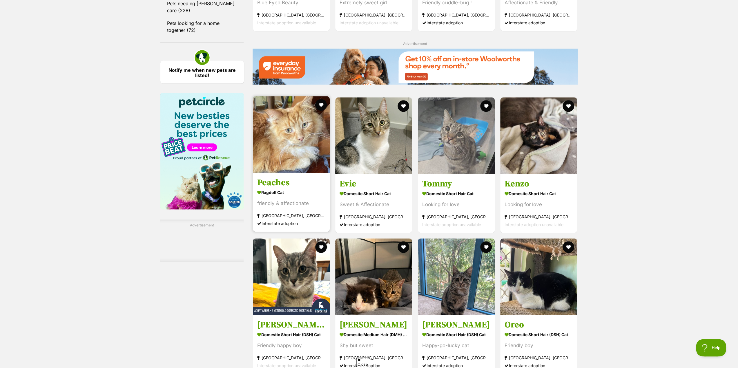
click at [275, 187] on h3 "Peaches" at bounding box center [291, 182] width 68 height 11
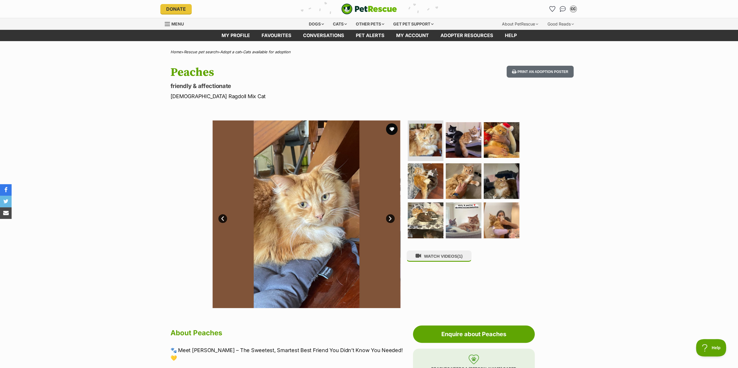
click at [389, 218] on link "Next" at bounding box center [390, 218] width 9 height 9
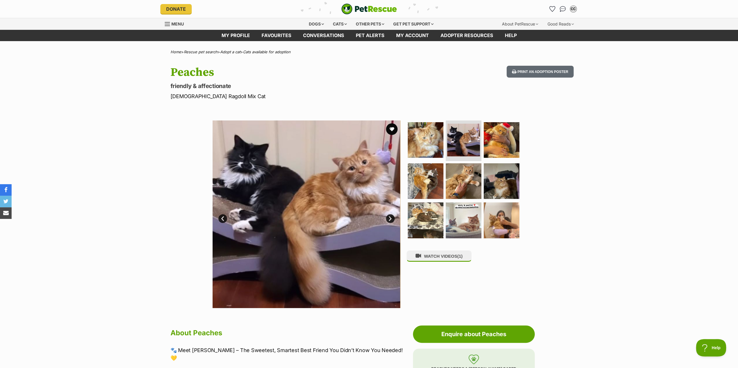
click at [389, 218] on link "Next" at bounding box center [390, 218] width 9 height 9
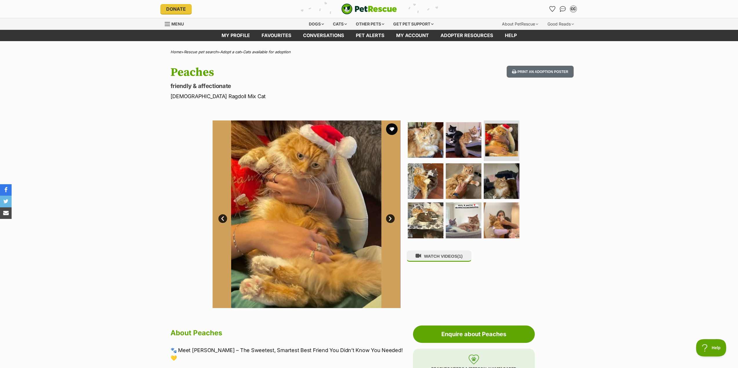
click at [389, 218] on link "Next" at bounding box center [390, 218] width 9 height 9
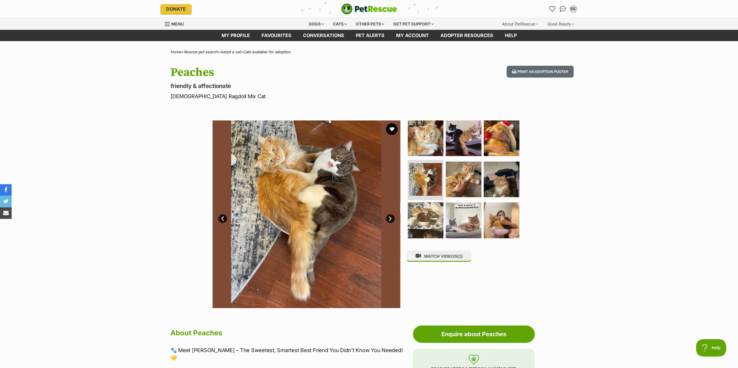
click at [389, 218] on link "Next" at bounding box center [390, 218] width 9 height 9
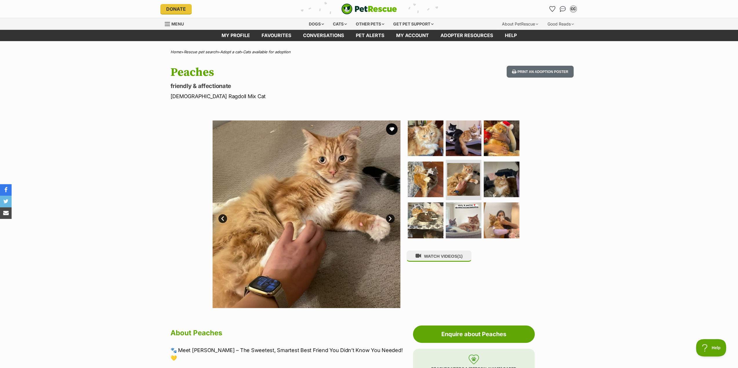
click at [389, 218] on link "Next" at bounding box center [390, 218] width 9 height 9
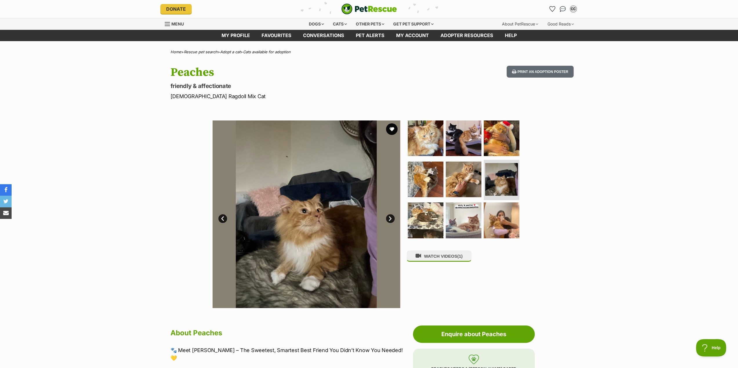
click at [389, 218] on link "Next" at bounding box center [390, 218] width 9 height 9
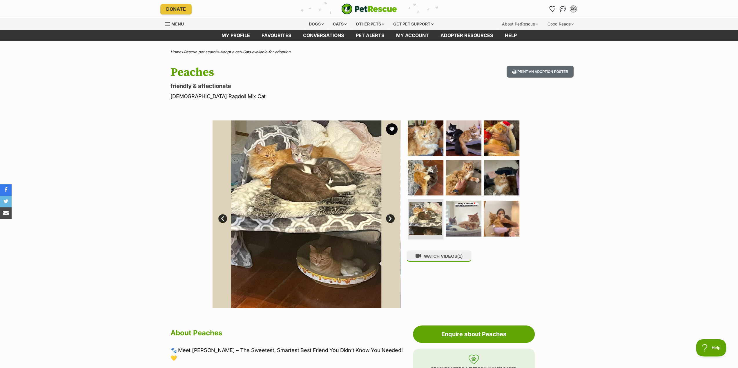
click at [389, 218] on link "Next" at bounding box center [390, 218] width 9 height 9
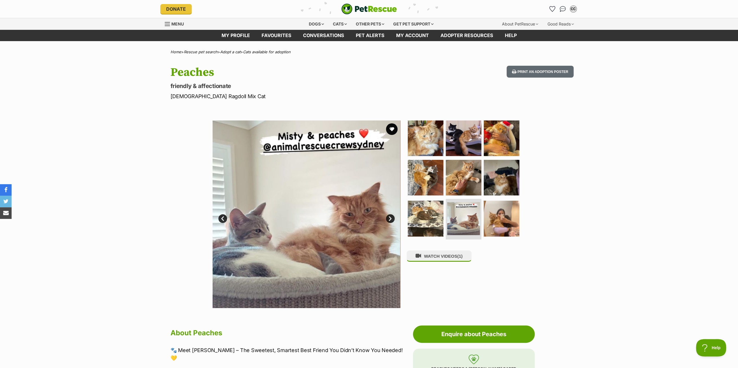
click at [389, 218] on link "Next" at bounding box center [390, 218] width 9 height 9
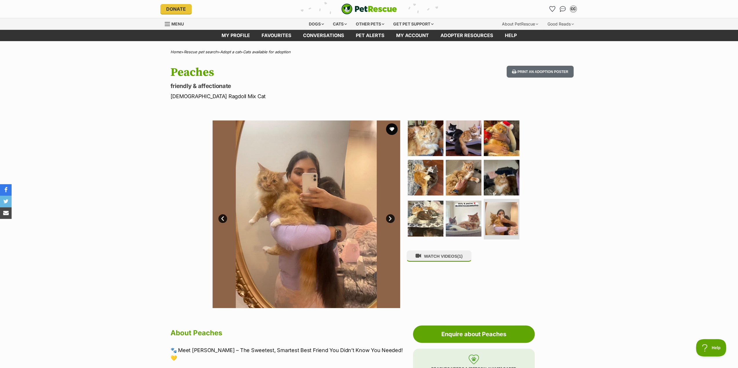
click at [389, 218] on link "Next" at bounding box center [390, 218] width 9 height 9
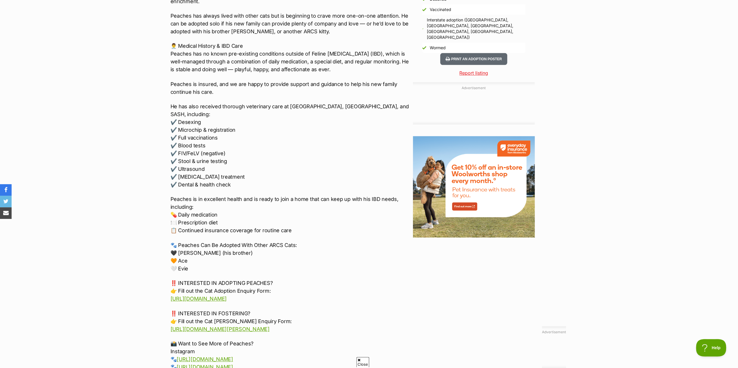
scroll to position [609, 0]
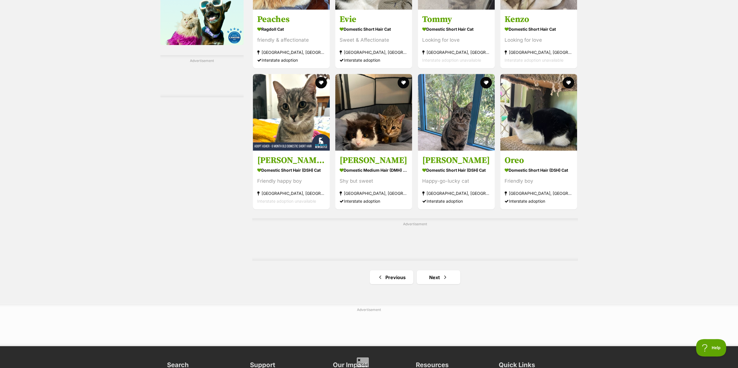
scroll to position [840, 0]
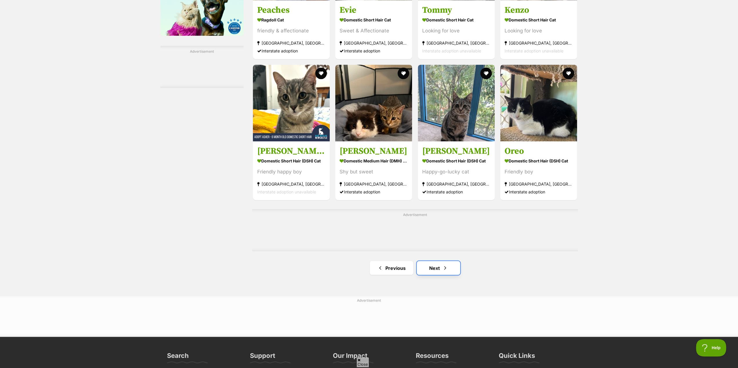
click at [436, 271] on link "Next" at bounding box center [437, 268] width 43 height 14
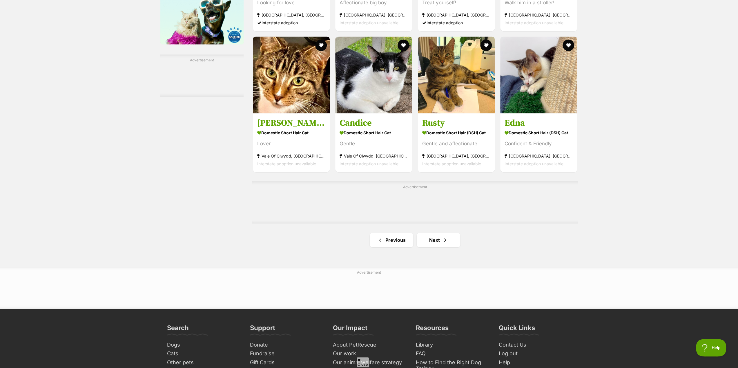
scroll to position [840, 0]
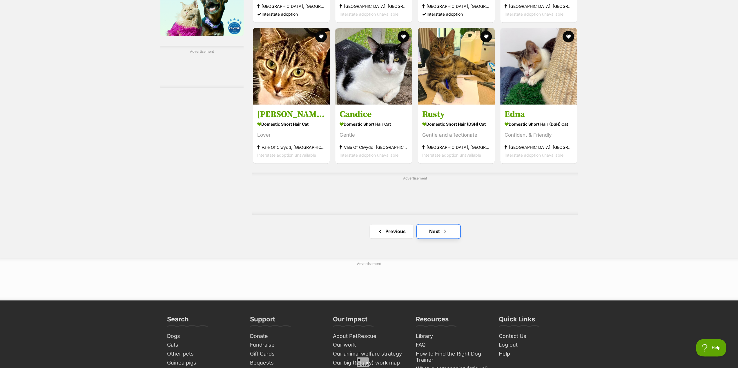
click at [431, 234] on link "Next" at bounding box center [437, 232] width 43 height 14
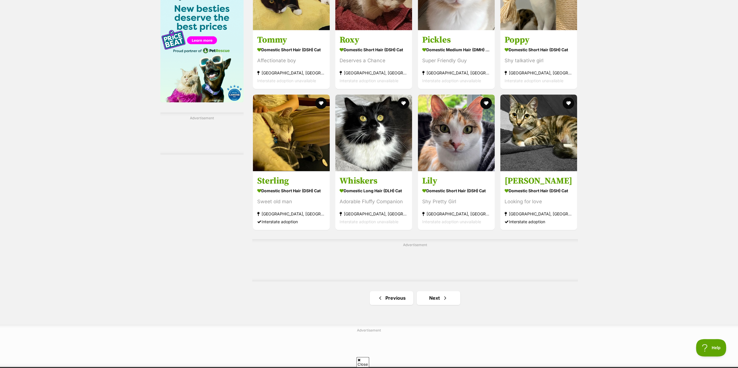
scroll to position [840, 0]
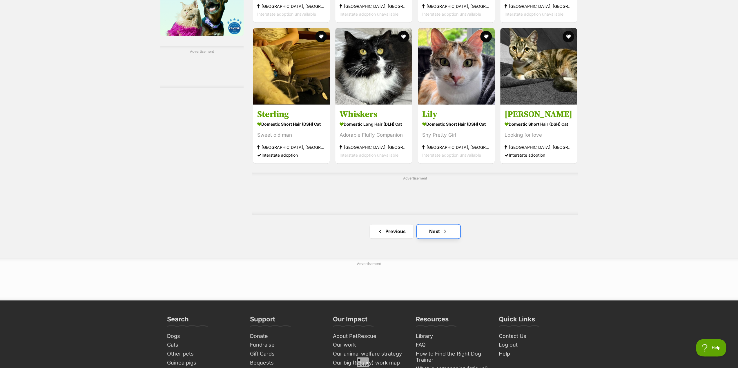
click at [432, 235] on link "Next" at bounding box center [437, 232] width 43 height 14
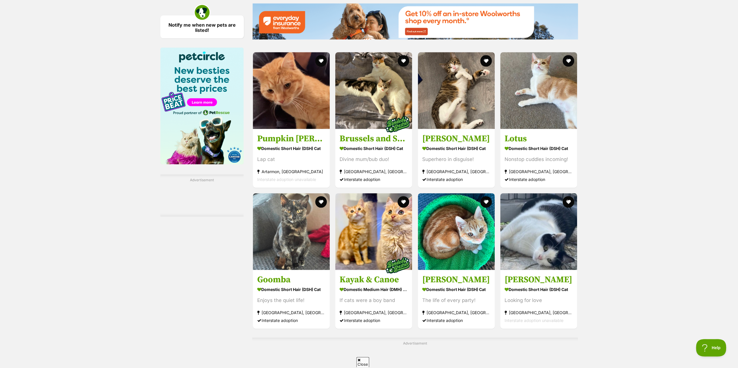
scroll to position [667, 0]
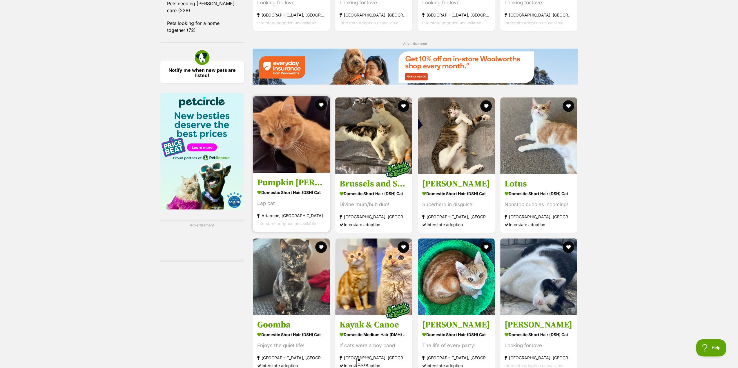
click at [287, 183] on h3 "Pumpkin [PERSON_NAME]" at bounding box center [291, 182] width 68 height 11
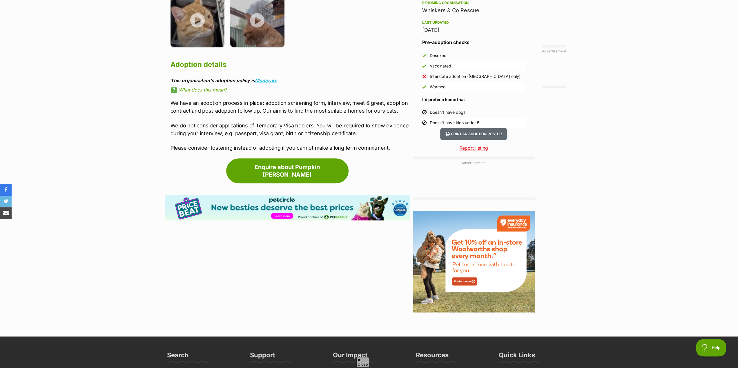
scroll to position [522, 0]
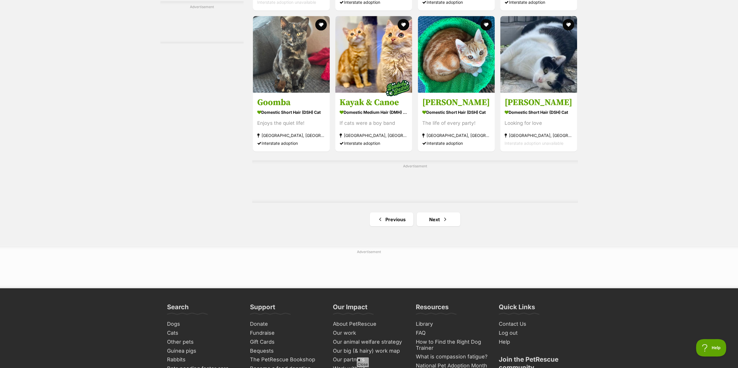
scroll to position [898, 0]
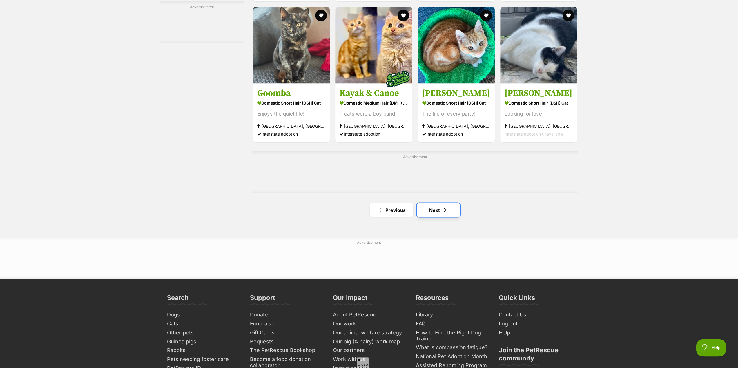
click at [436, 213] on link "Next" at bounding box center [437, 210] width 43 height 14
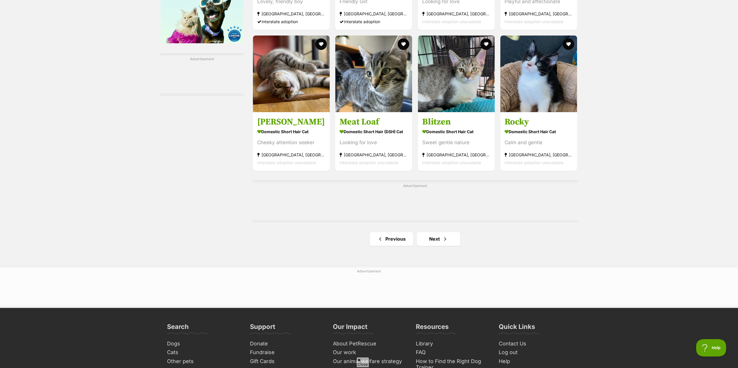
scroll to position [840, 0]
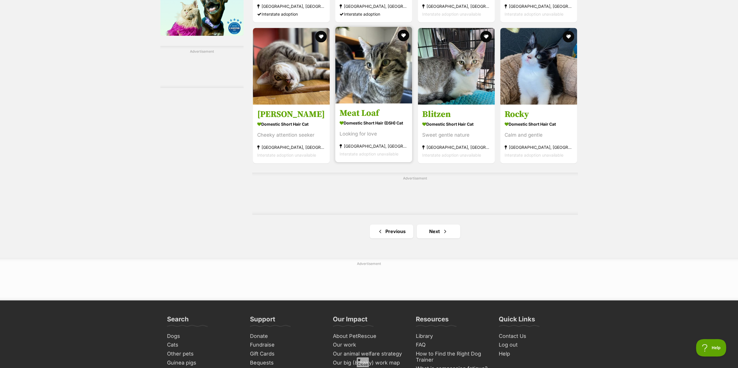
click at [367, 117] on h3 "Meat Loaf" at bounding box center [373, 113] width 68 height 11
click at [365, 117] on h3 "Meat Loaf" at bounding box center [373, 113] width 68 height 11
click at [437, 234] on link "Next" at bounding box center [437, 232] width 43 height 14
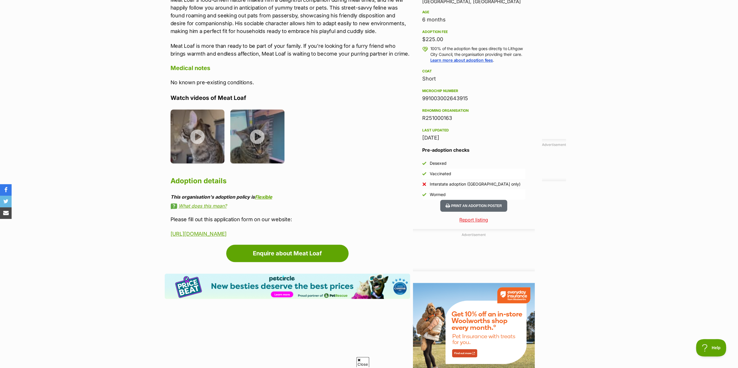
scroll to position [406, 0]
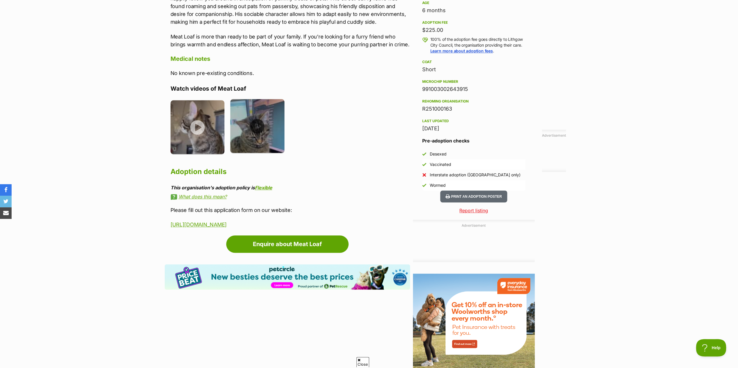
click at [260, 117] on img at bounding box center [257, 126] width 54 height 54
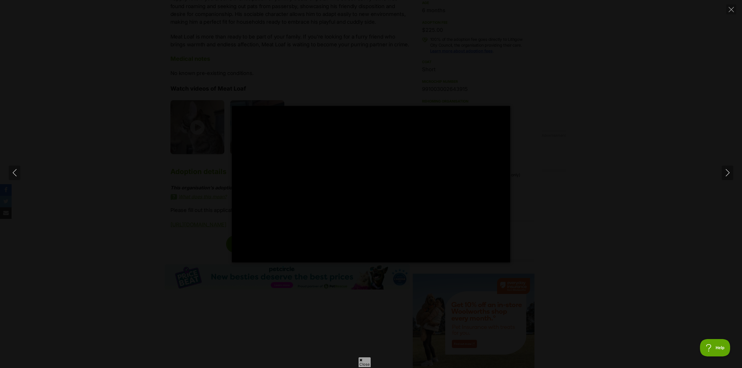
type input "100"
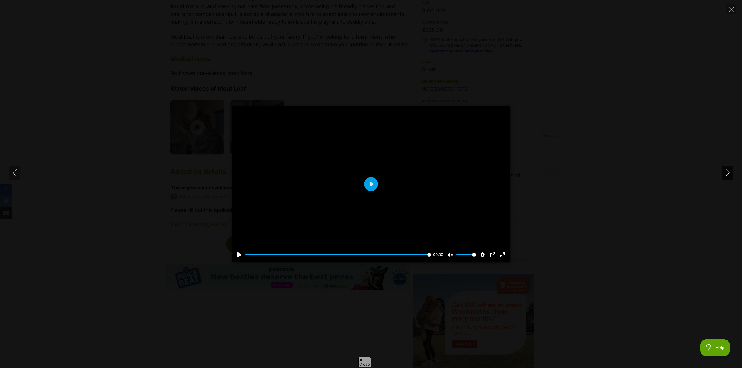
click at [727, 171] on icon "Next" at bounding box center [727, 172] width 7 height 7
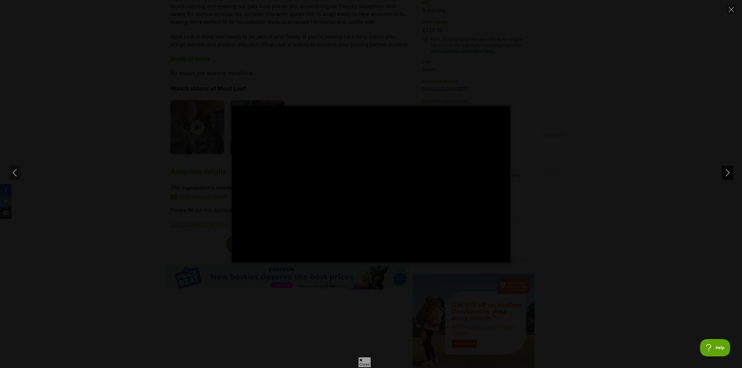
type input "100"
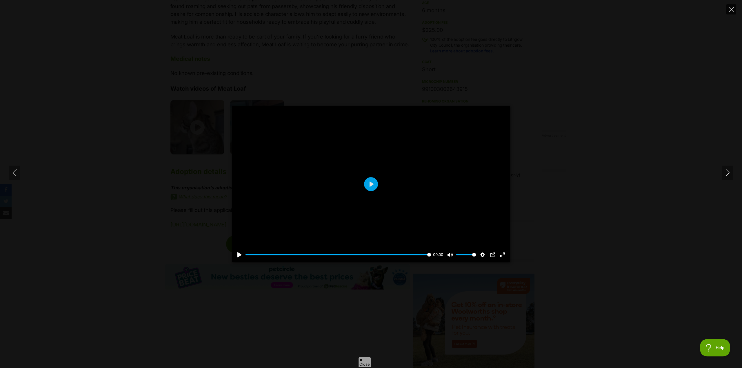
click at [731, 9] on icon "Close" at bounding box center [731, 9] width 5 height 5
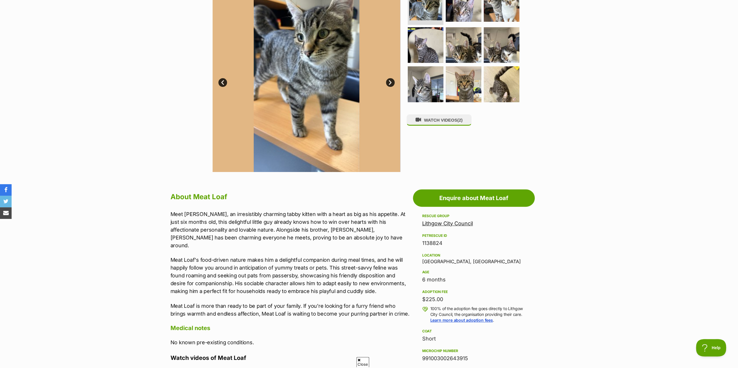
scroll to position [87, 0]
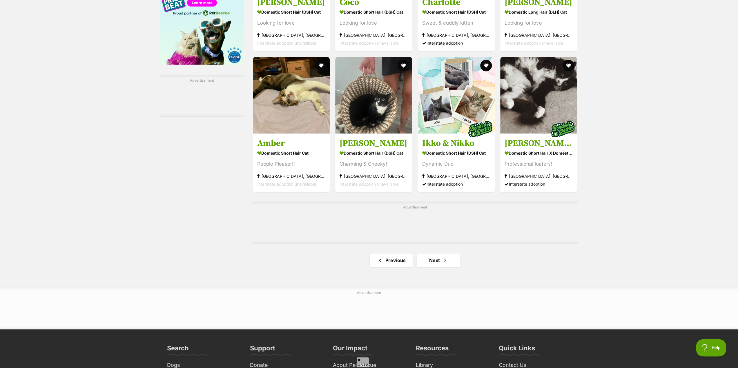
scroll to position [840, 0]
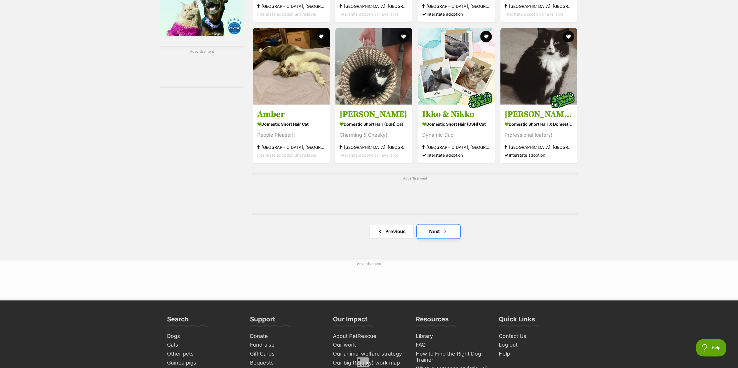
click at [435, 234] on link "Next" at bounding box center [437, 232] width 43 height 14
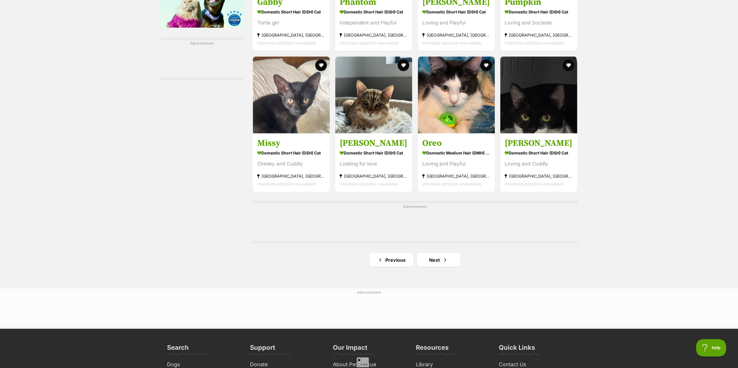
scroll to position [869, 0]
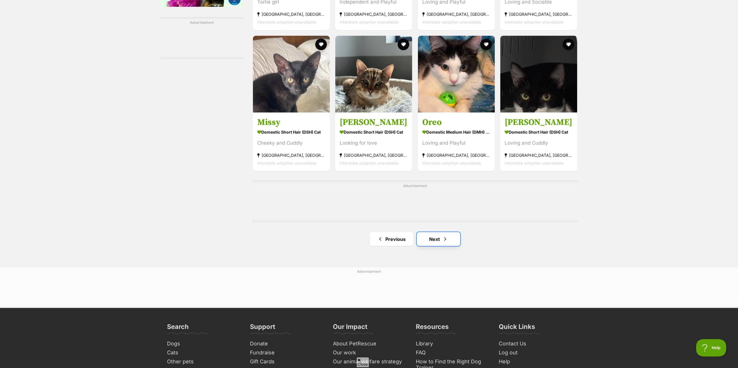
click at [433, 242] on link "Next" at bounding box center [437, 239] width 43 height 14
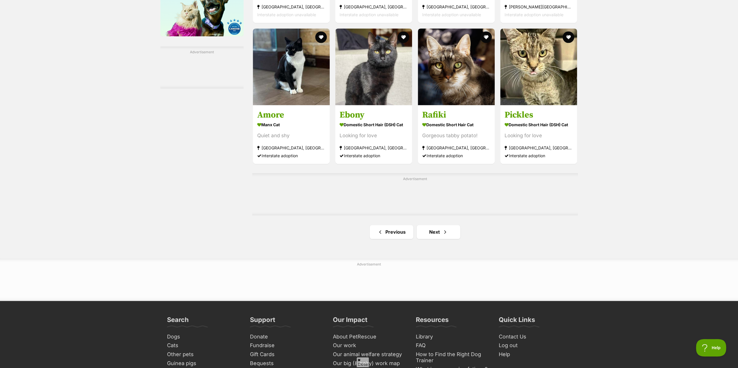
scroll to position [840, 0]
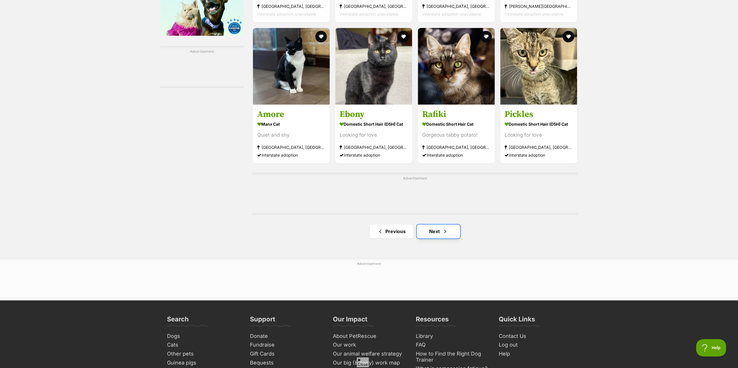
click at [432, 235] on link "Next" at bounding box center [437, 232] width 43 height 14
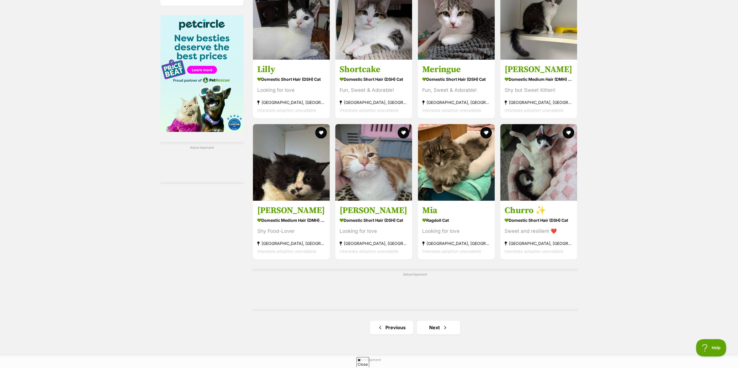
scroll to position [753, 0]
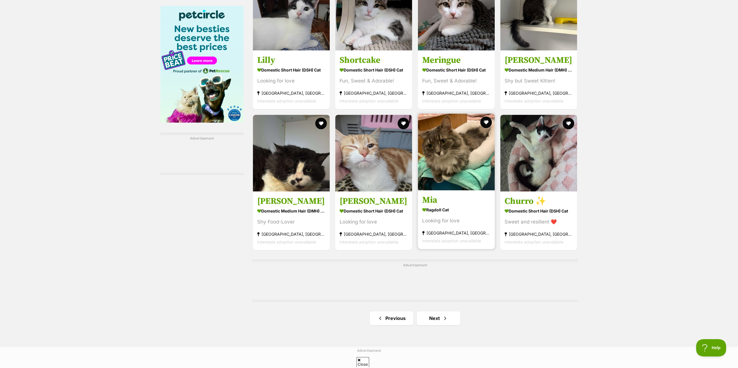
click at [454, 172] on img at bounding box center [456, 152] width 77 height 77
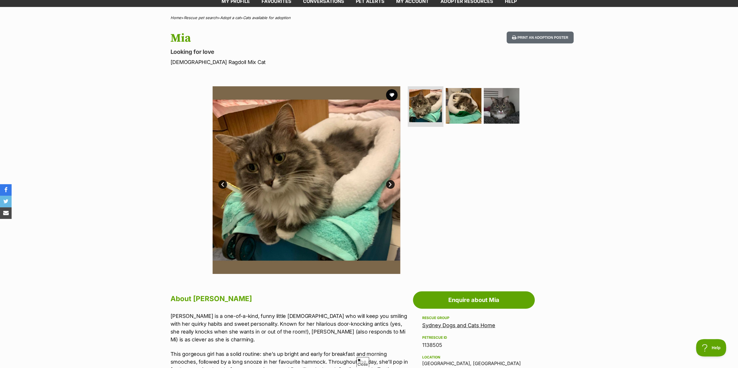
scroll to position [29, 0]
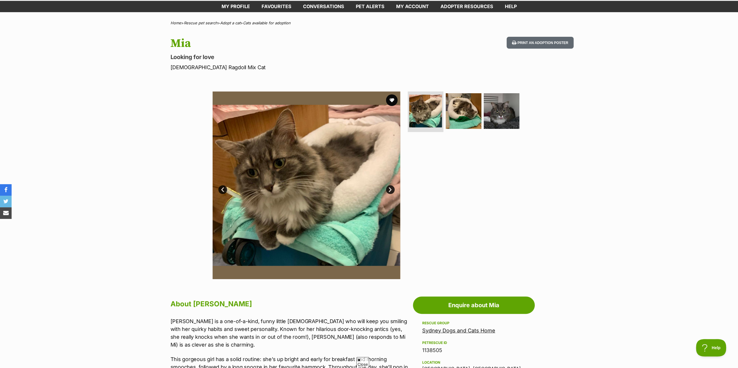
click at [388, 189] on link "Next" at bounding box center [390, 189] width 9 height 9
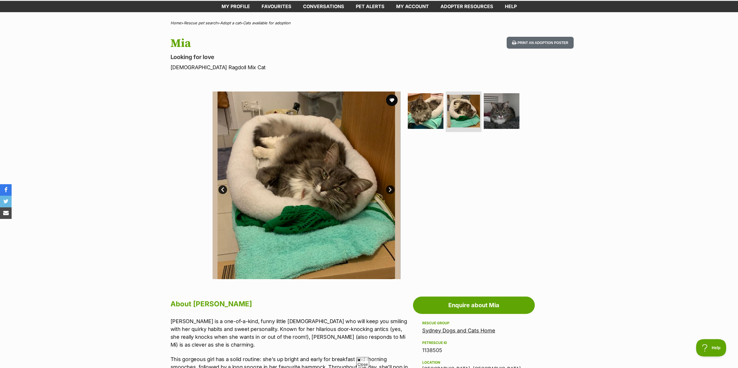
click at [388, 189] on link "Next" at bounding box center [390, 189] width 9 height 9
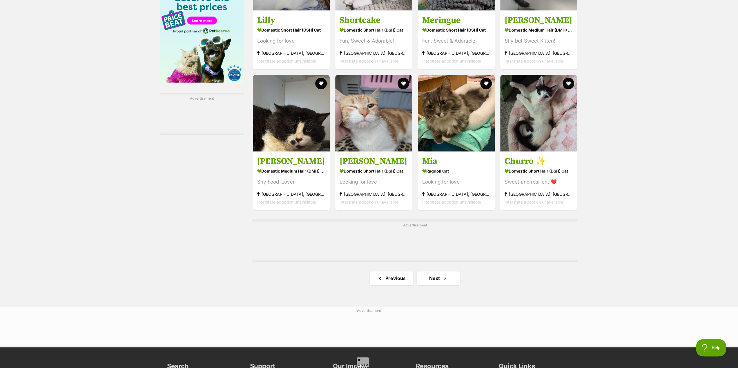
scroll to position [811, 0]
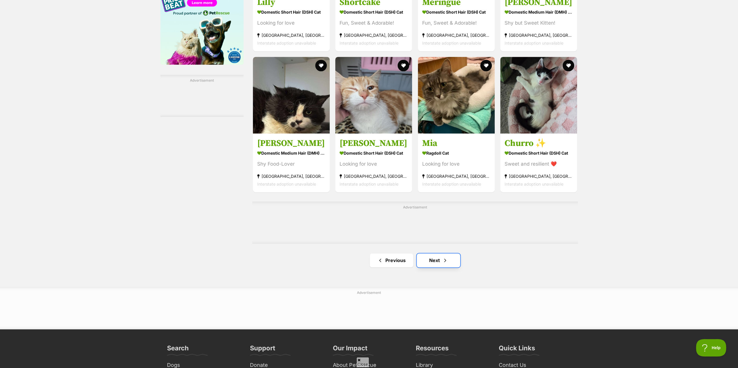
click at [442, 263] on span "Next page" at bounding box center [445, 260] width 6 height 7
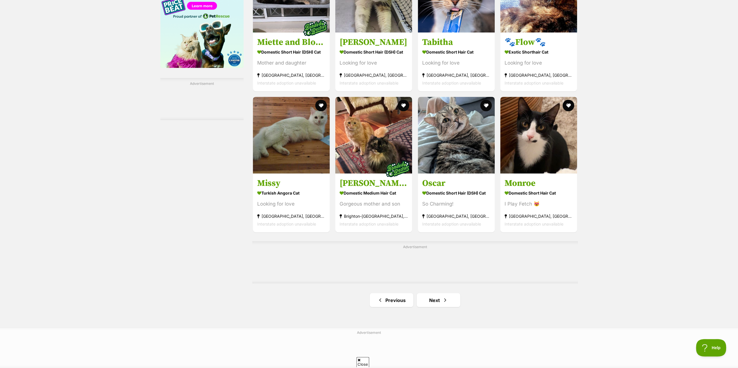
scroll to position [811, 0]
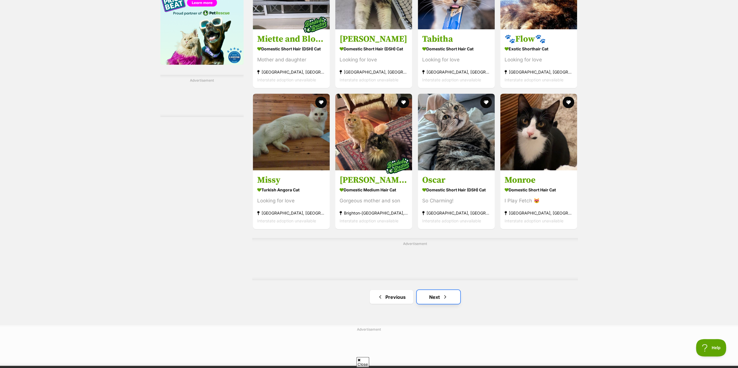
click at [435, 302] on link "Next" at bounding box center [437, 297] width 43 height 14
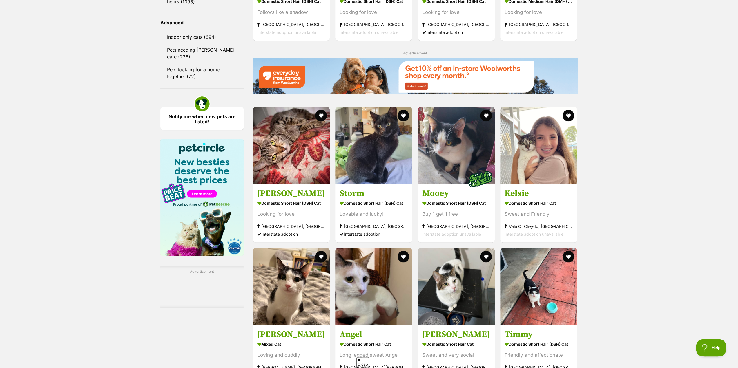
scroll to position [638, 0]
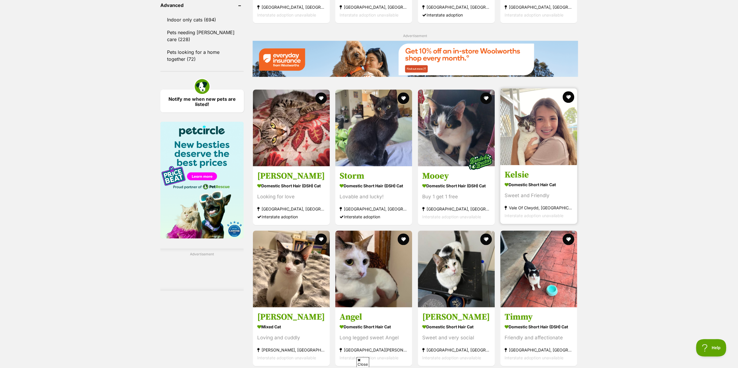
click at [514, 180] on h3 "Kelsie" at bounding box center [538, 175] width 68 height 11
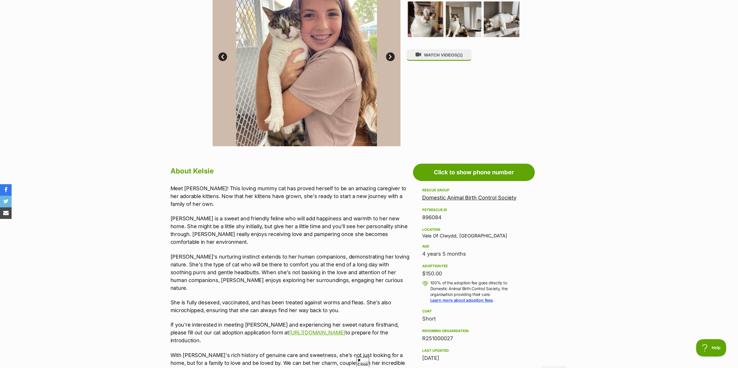
scroll to position [145, 0]
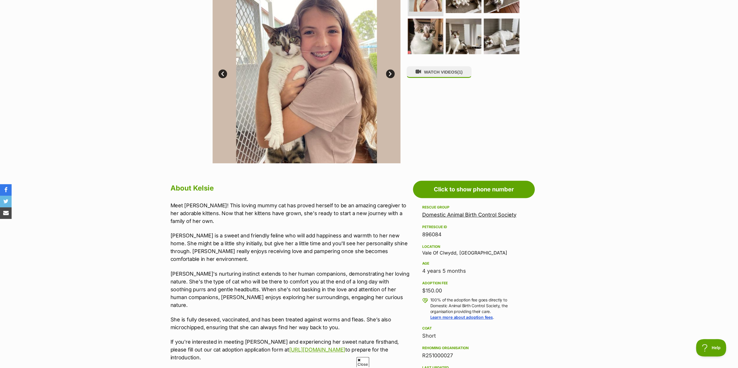
click at [501, 214] on link "Domestic Animal Birth Control Society" at bounding box center [469, 215] width 94 height 6
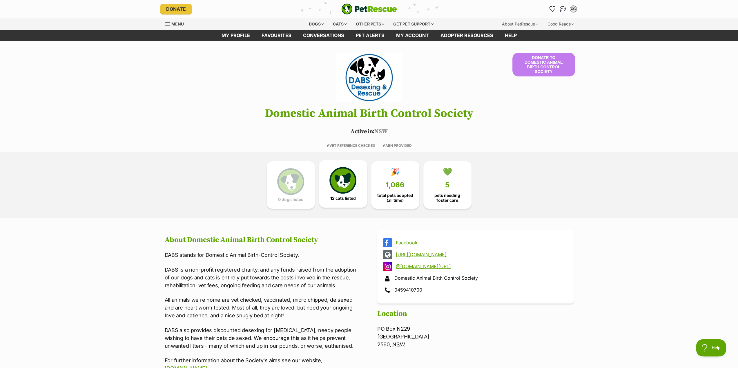
click at [340, 186] on img at bounding box center [342, 180] width 27 height 27
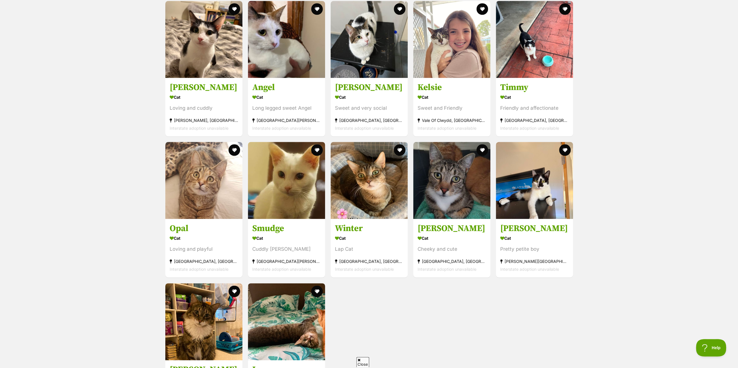
scroll to position [569, 0]
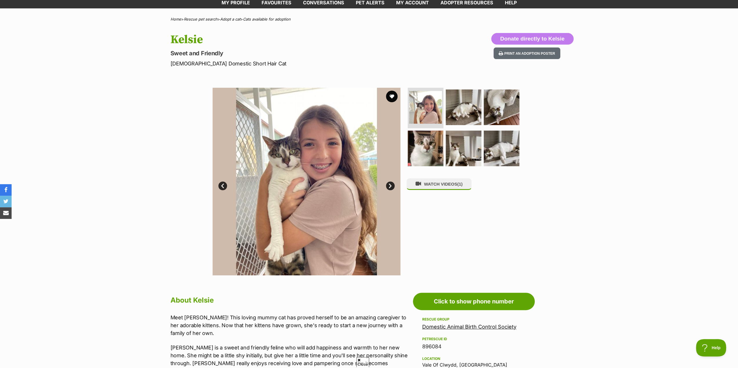
scroll to position [29, 0]
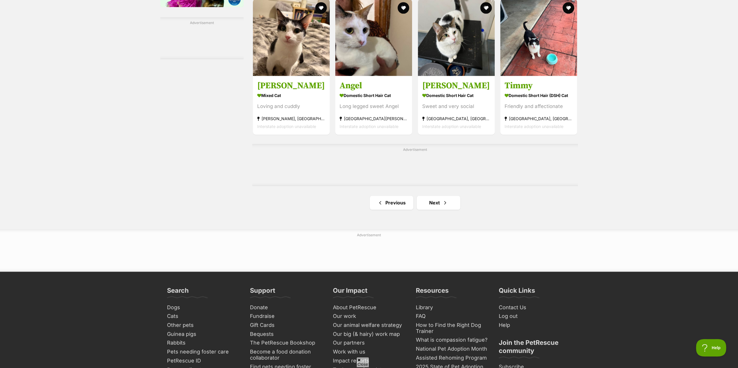
scroll to position [869, 0]
click at [435, 203] on link "Next" at bounding box center [437, 203] width 43 height 14
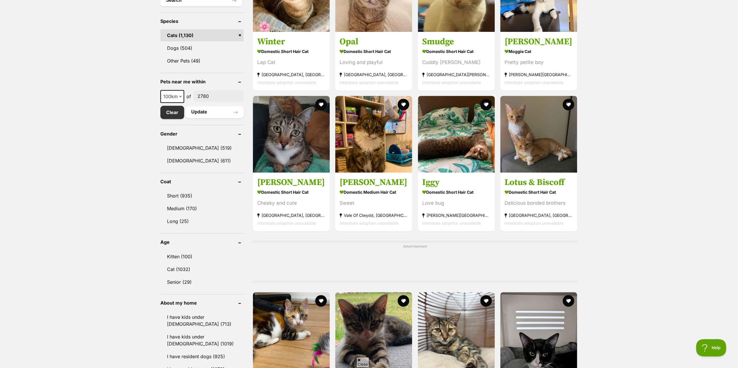
scroll to position [261, 0]
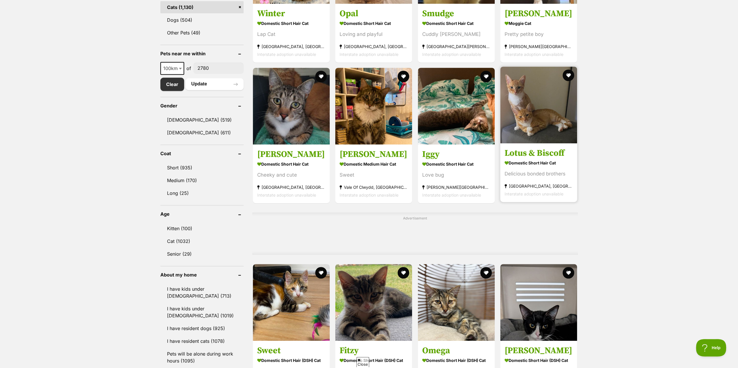
click at [537, 167] on strong "Domestic Short Hair Cat" at bounding box center [538, 163] width 68 height 8
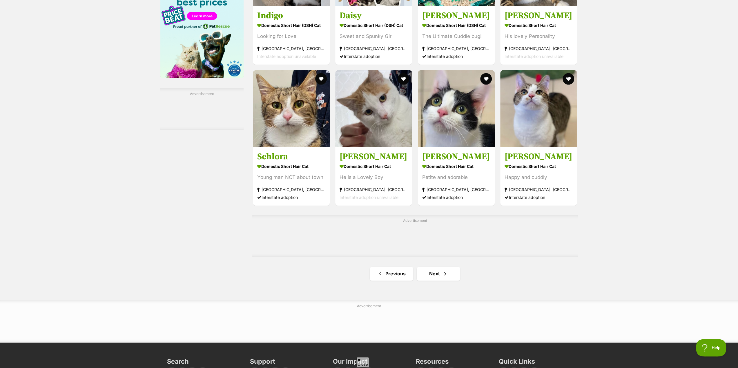
scroll to position [811, 0]
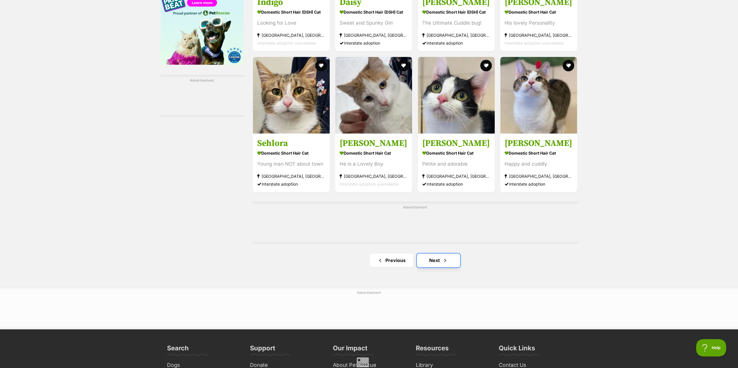
click at [448, 264] on link "Next" at bounding box center [437, 261] width 43 height 14
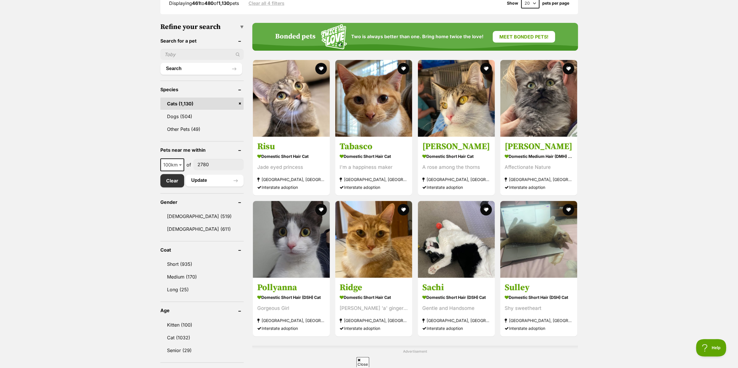
scroll to position [174, 0]
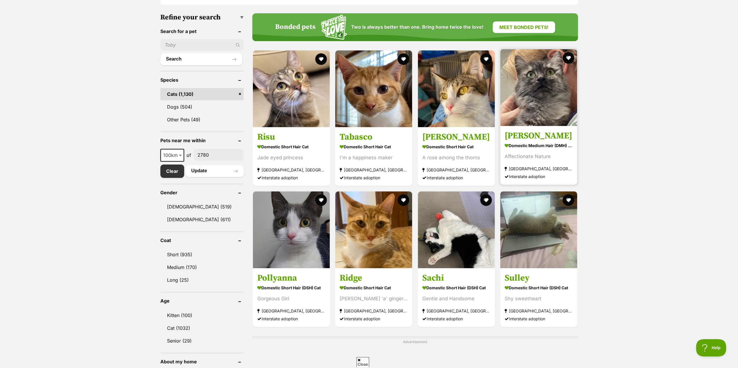
click at [541, 156] on div "Affectionate Nature" at bounding box center [538, 157] width 68 height 8
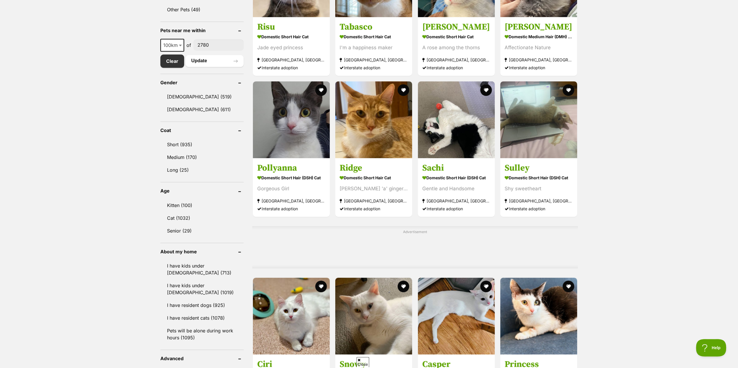
scroll to position [290, 0]
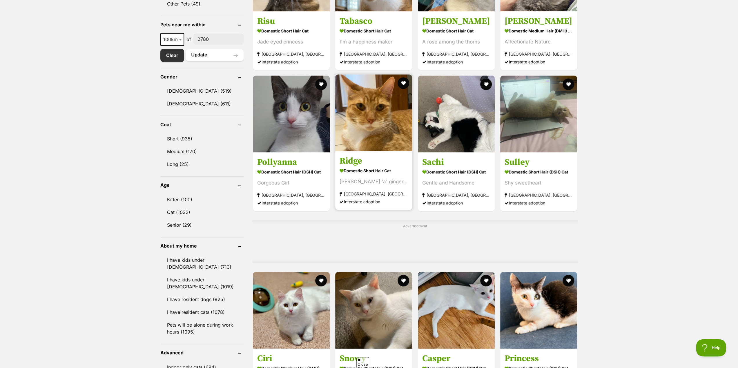
click at [359, 193] on strong "[GEOGRAPHIC_DATA], [GEOGRAPHIC_DATA]" at bounding box center [373, 194] width 68 height 8
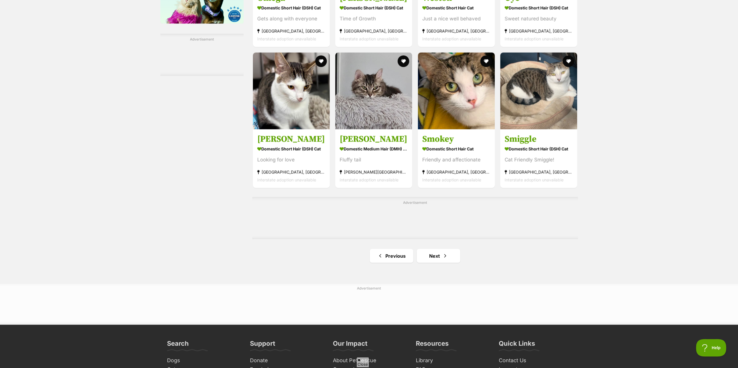
scroll to position [869, 0]
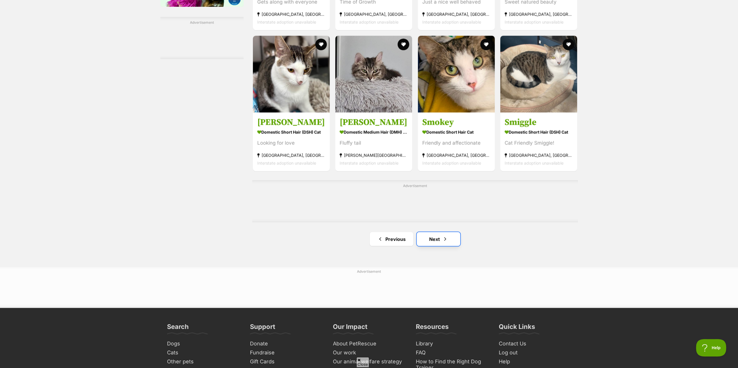
click at [433, 241] on link "Next" at bounding box center [437, 239] width 43 height 14
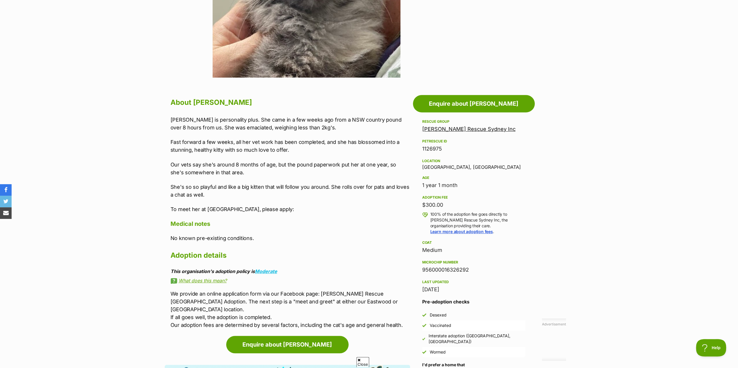
scroll to position [261, 0]
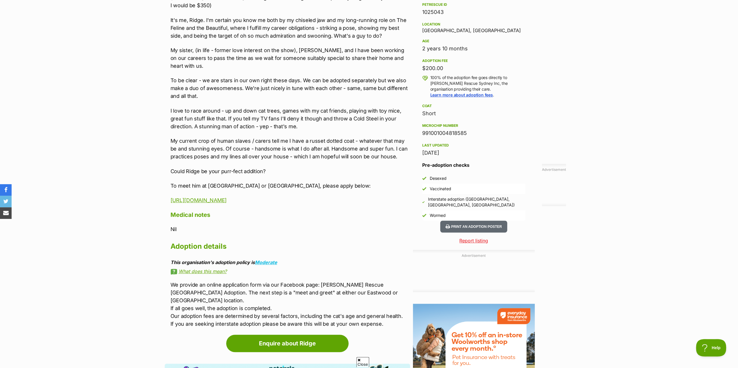
scroll to position [377, 0]
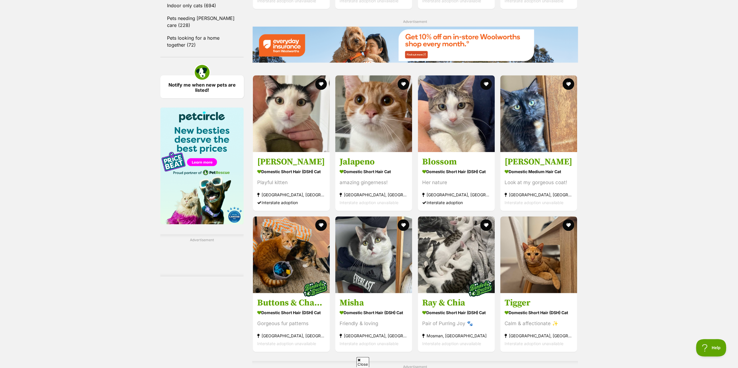
scroll to position [638, 0]
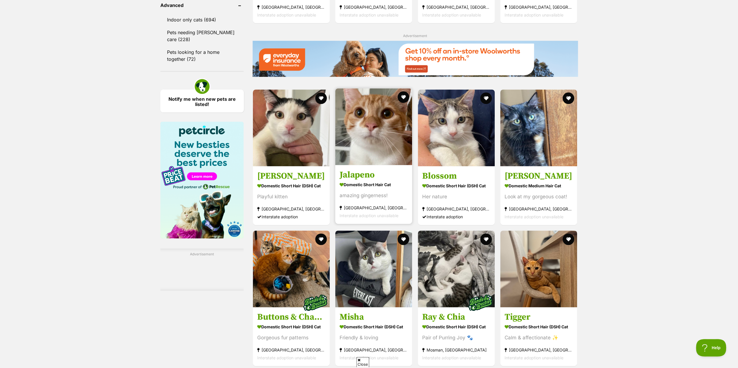
click at [373, 161] on img at bounding box center [373, 126] width 77 height 77
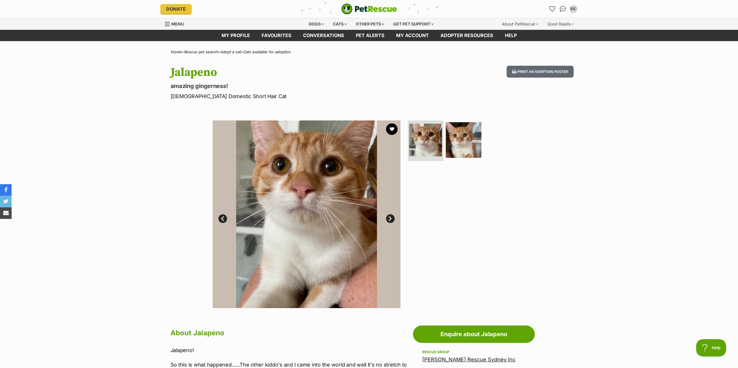
click at [388, 218] on link "Next" at bounding box center [390, 218] width 9 height 9
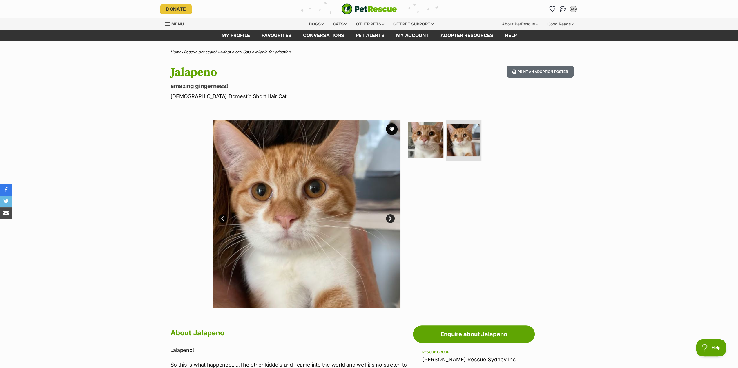
click at [389, 218] on link "Next" at bounding box center [390, 218] width 9 height 9
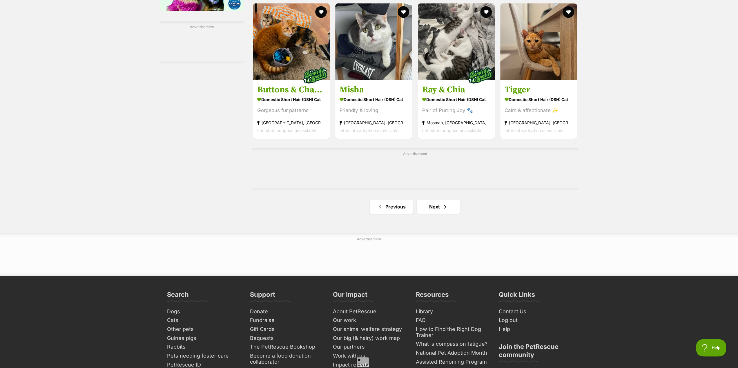
scroll to position [869, 0]
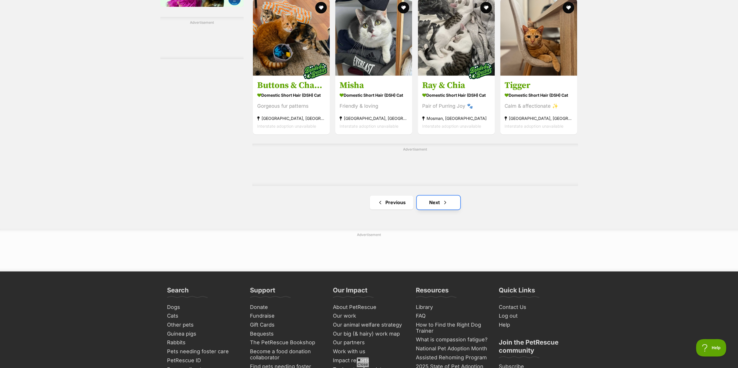
click at [438, 205] on link "Next" at bounding box center [437, 203] width 43 height 14
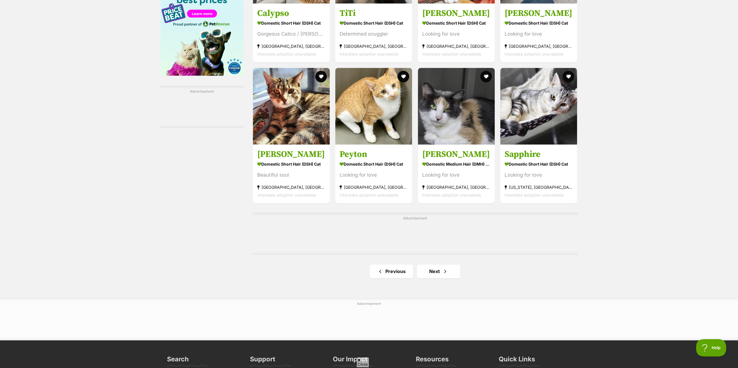
scroll to position [811, 0]
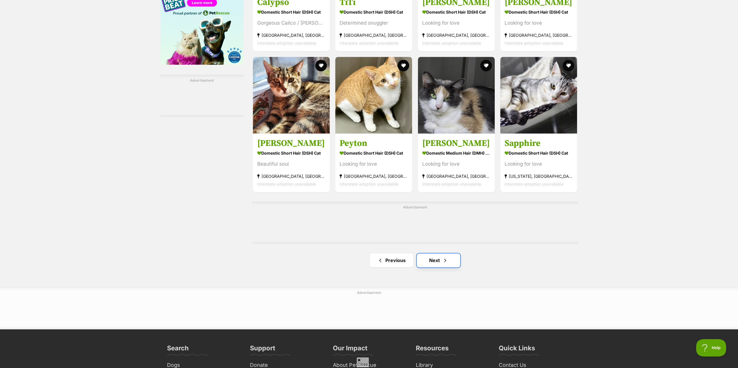
click at [434, 263] on link "Next" at bounding box center [437, 261] width 43 height 14
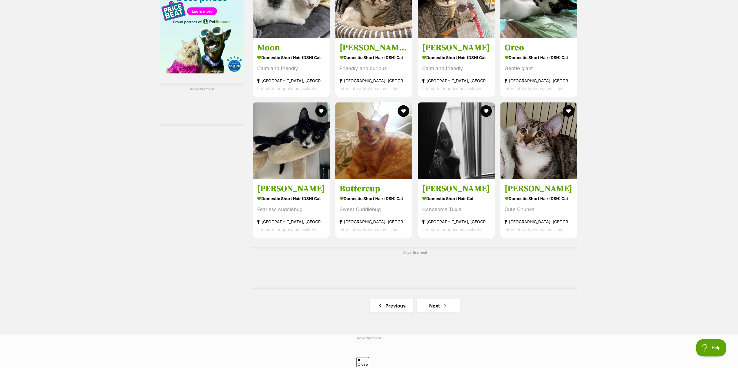
scroll to position [811, 0]
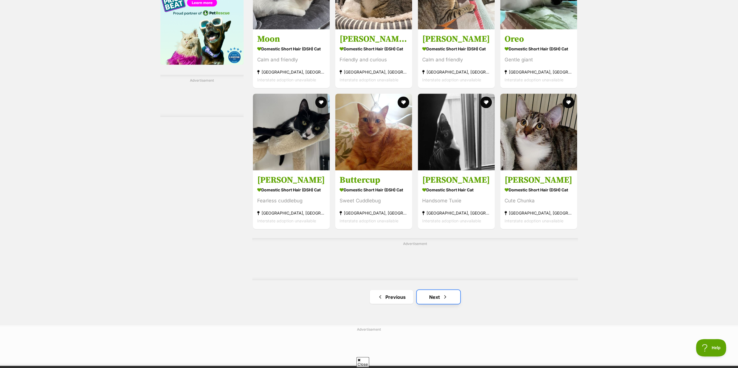
click at [435, 301] on link "Next" at bounding box center [437, 297] width 43 height 14
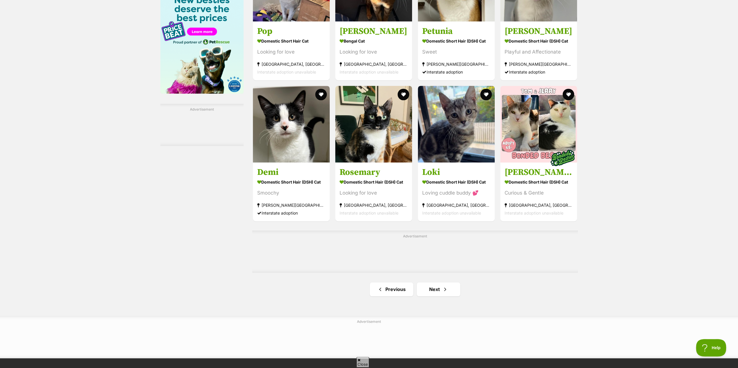
scroll to position [811, 0]
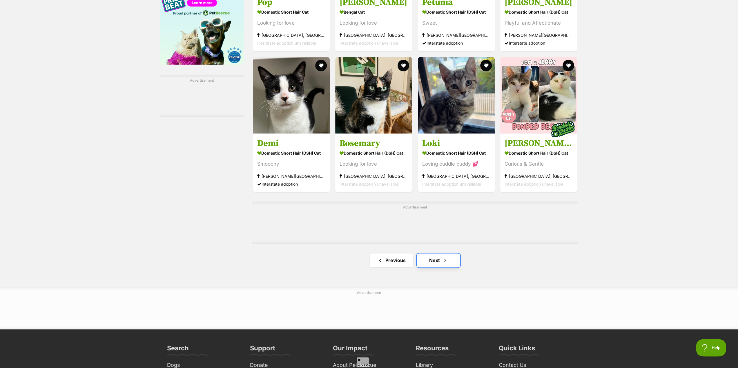
click at [444, 263] on span "Next page" at bounding box center [445, 260] width 6 height 7
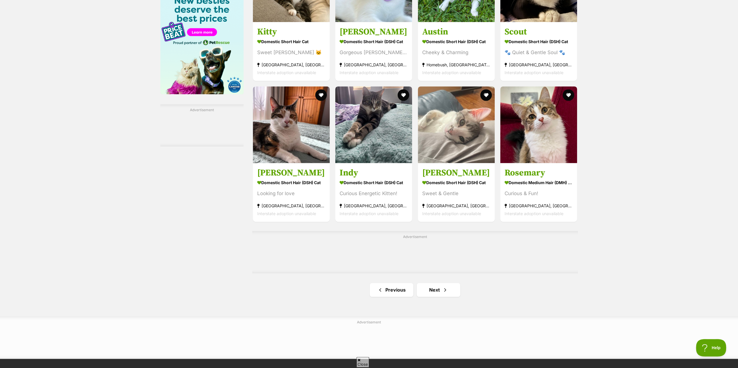
scroll to position [782, 0]
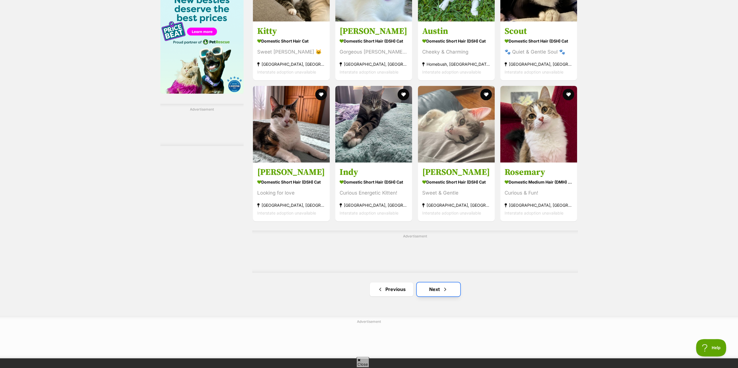
click at [445, 293] on span "Next page" at bounding box center [445, 289] width 6 height 7
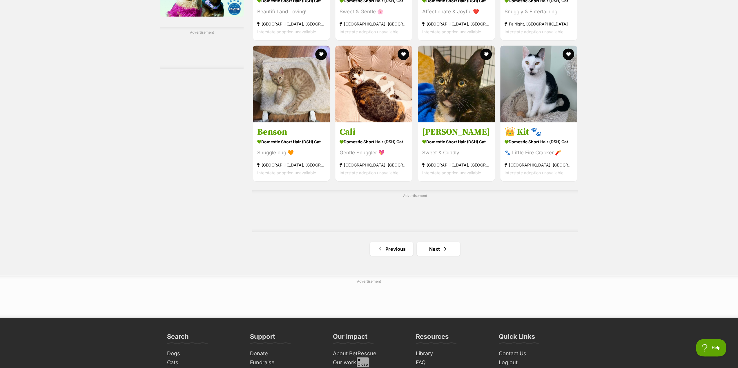
scroll to position [869, 0]
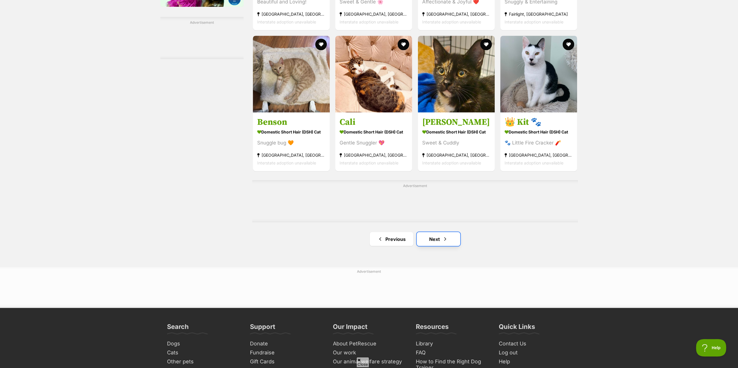
click at [434, 246] on link "Next" at bounding box center [437, 239] width 43 height 14
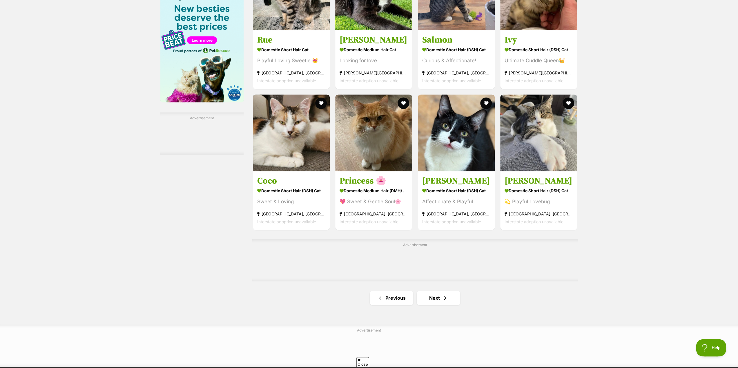
scroll to position [782, 0]
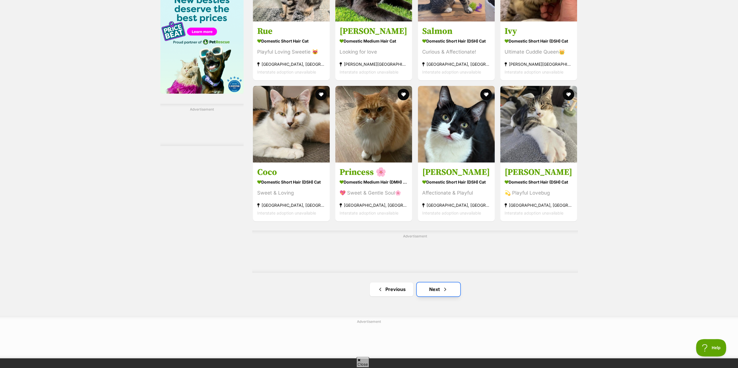
click at [435, 290] on link "Next" at bounding box center [437, 290] width 43 height 14
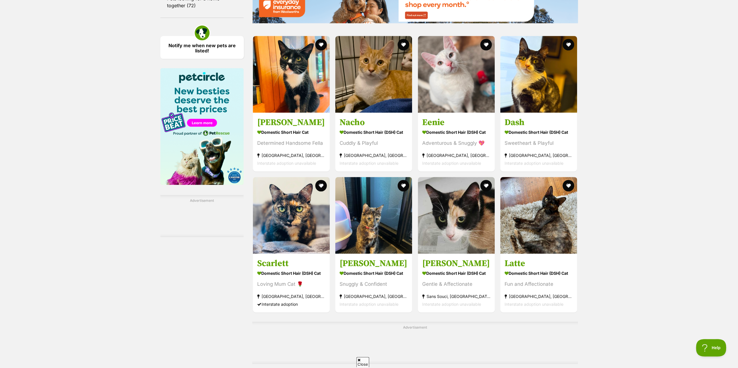
scroll to position [753, 0]
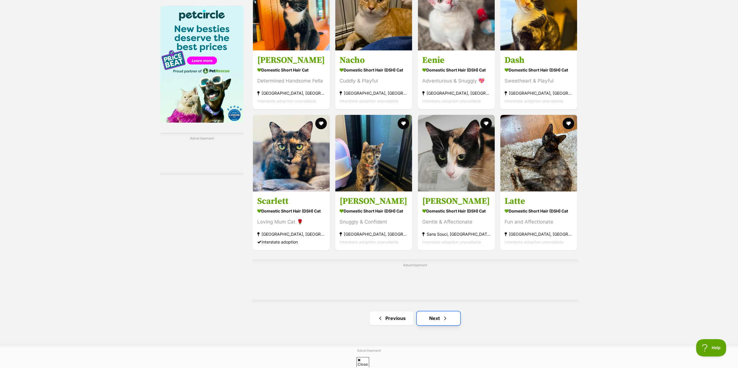
click at [436, 324] on link "Next" at bounding box center [437, 319] width 43 height 14
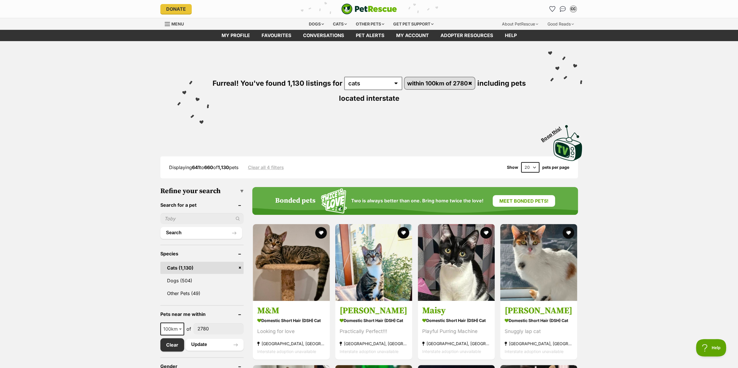
click at [170, 21] on link "Menu" at bounding box center [176, 23] width 23 height 10
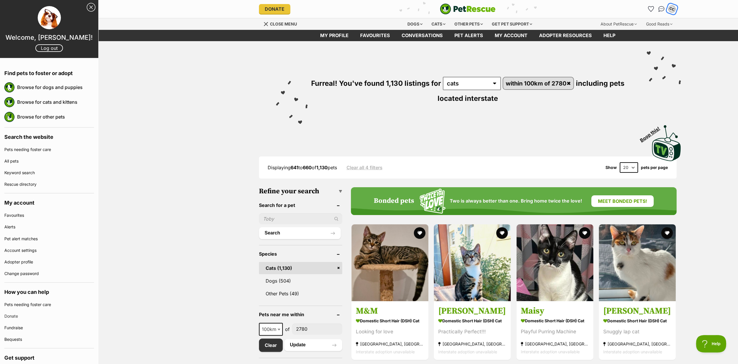
click at [672, 10] on div "CC" at bounding box center [672, 9] width 8 height 8
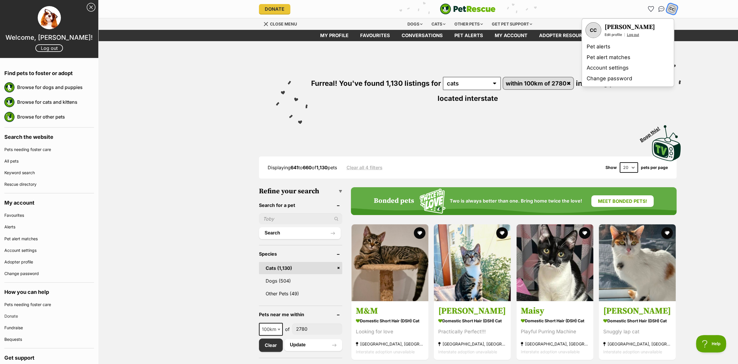
click at [635, 35] on link "Log out" at bounding box center [633, 34] width 12 height 5
